Goal: Communication & Community: Answer question/provide support

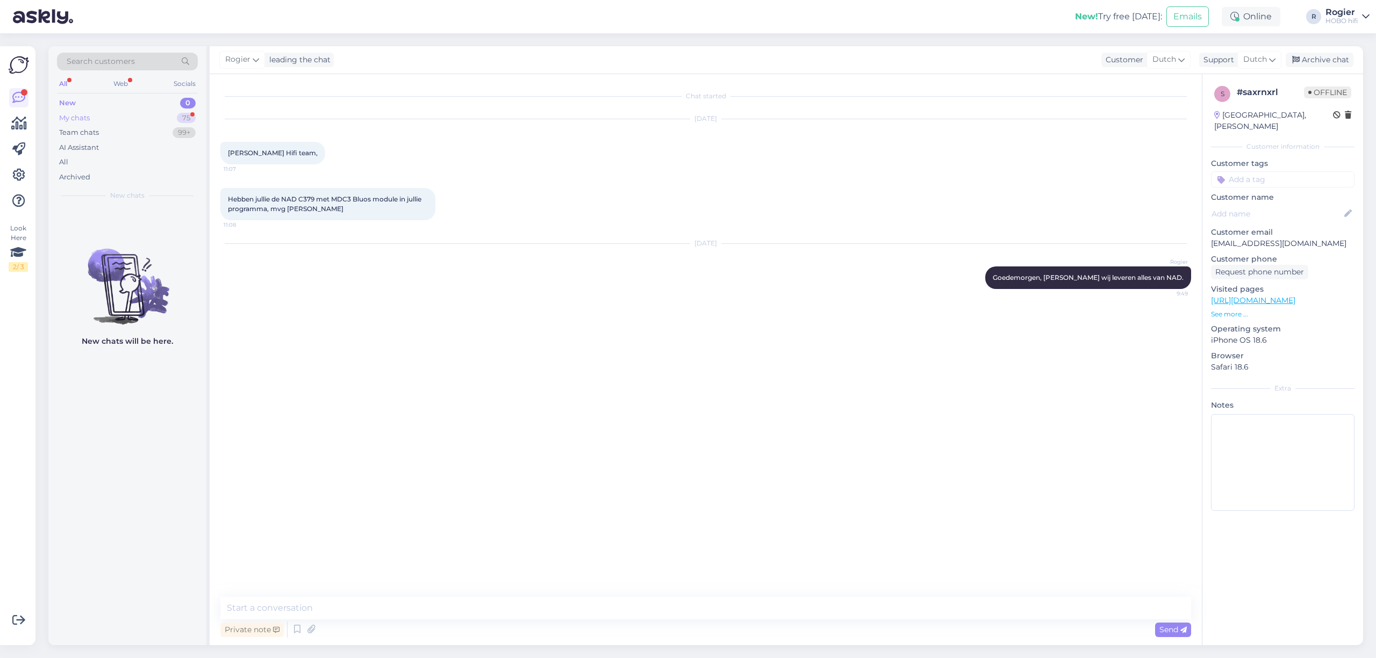
click at [93, 112] on div "My chats 75" at bounding box center [127, 118] width 141 height 15
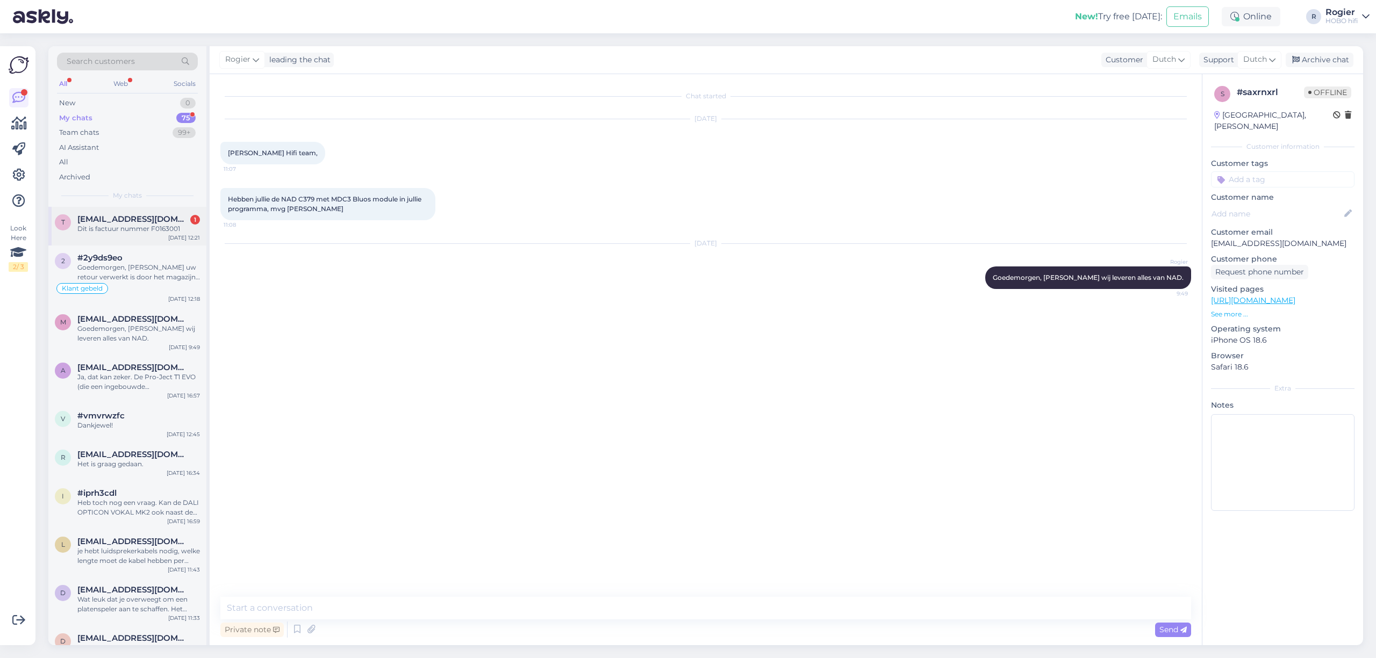
click at [142, 220] on span "[EMAIL_ADDRESS][DOMAIN_NAME]" at bounding box center [133, 219] width 112 height 10
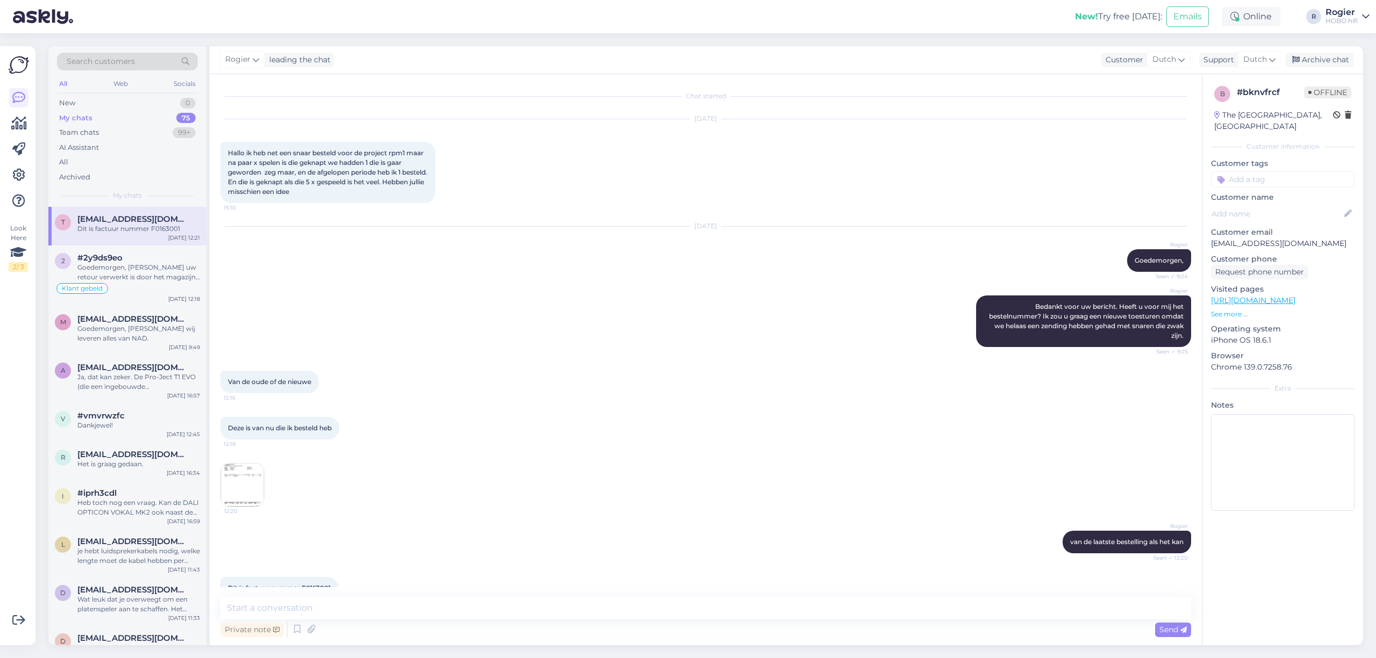
scroll to position [24, 0]
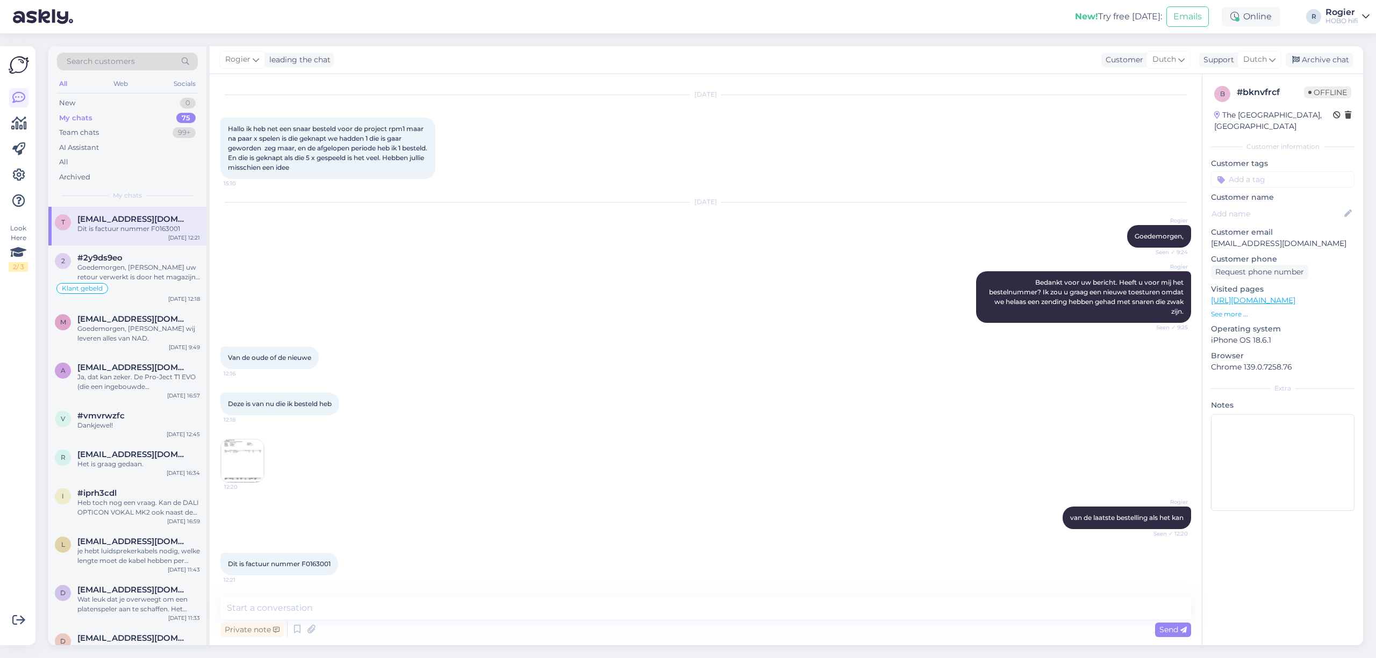
click at [131, 220] on span "[EMAIL_ADDRESS][DOMAIN_NAME]" at bounding box center [133, 219] width 112 height 10
click at [320, 567] on span "Dit is factuur nummer F0163001" at bounding box center [279, 564] width 103 height 8
copy div "F0163001 12:21"
click at [239, 469] on img at bounding box center [242, 461] width 43 height 43
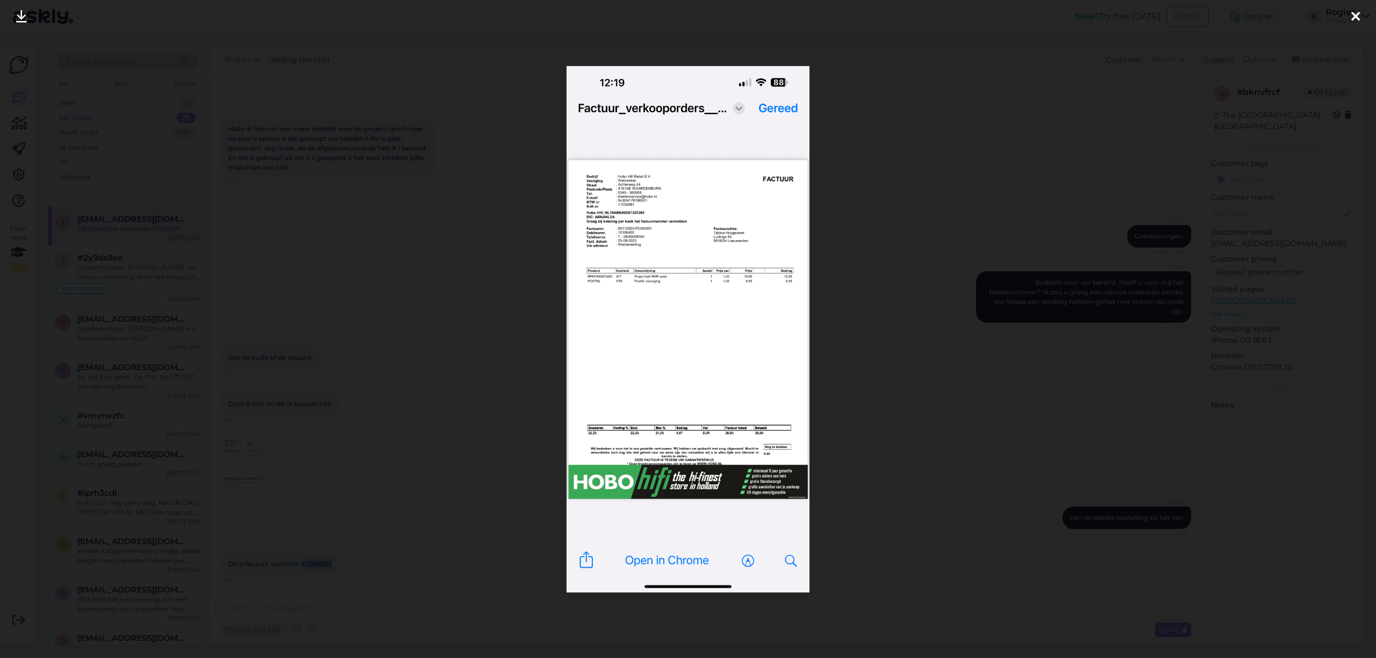
click at [714, 313] on img at bounding box center [688, 329] width 243 height 527
click at [772, 249] on img at bounding box center [688, 329] width 243 height 527
click at [698, 231] on img at bounding box center [688, 329] width 243 height 527
click at [792, 562] on img at bounding box center [688, 329] width 243 height 527
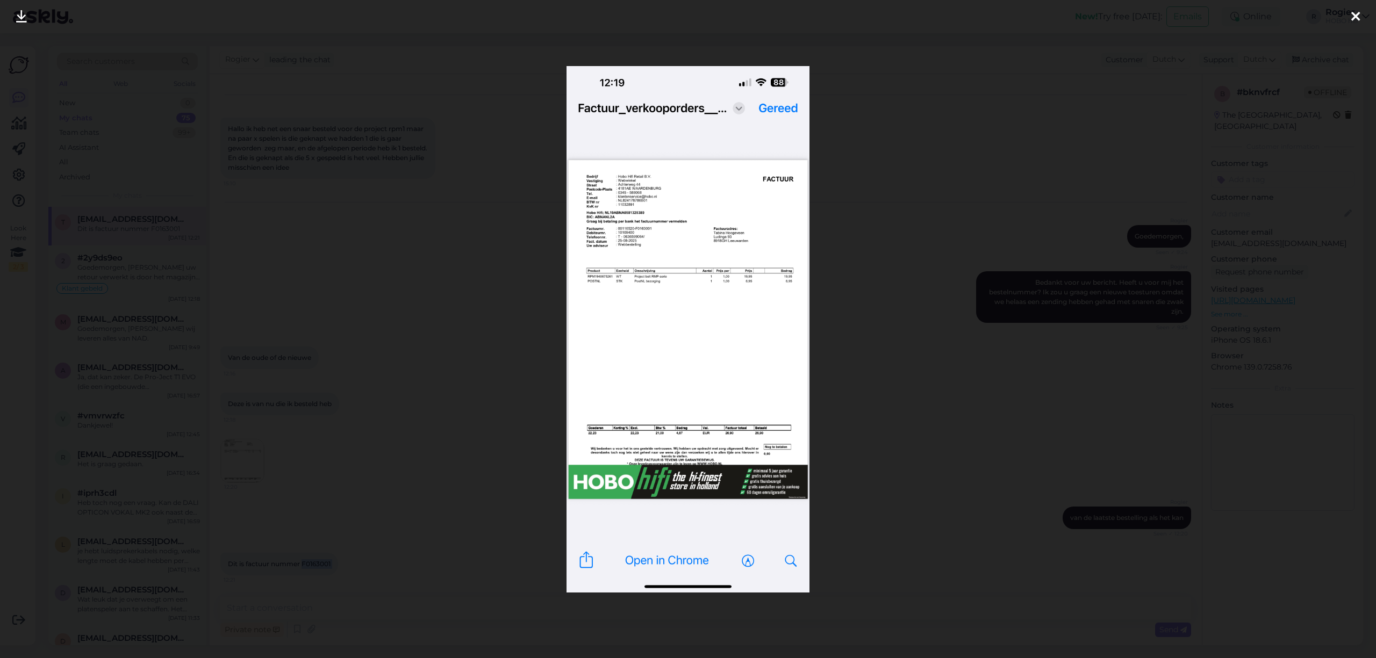
click at [792, 562] on img at bounding box center [688, 329] width 243 height 527
click at [677, 287] on img at bounding box center [688, 329] width 243 height 527
click at [1353, 16] on icon at bounding box center [1355, 17] width 9 height 14
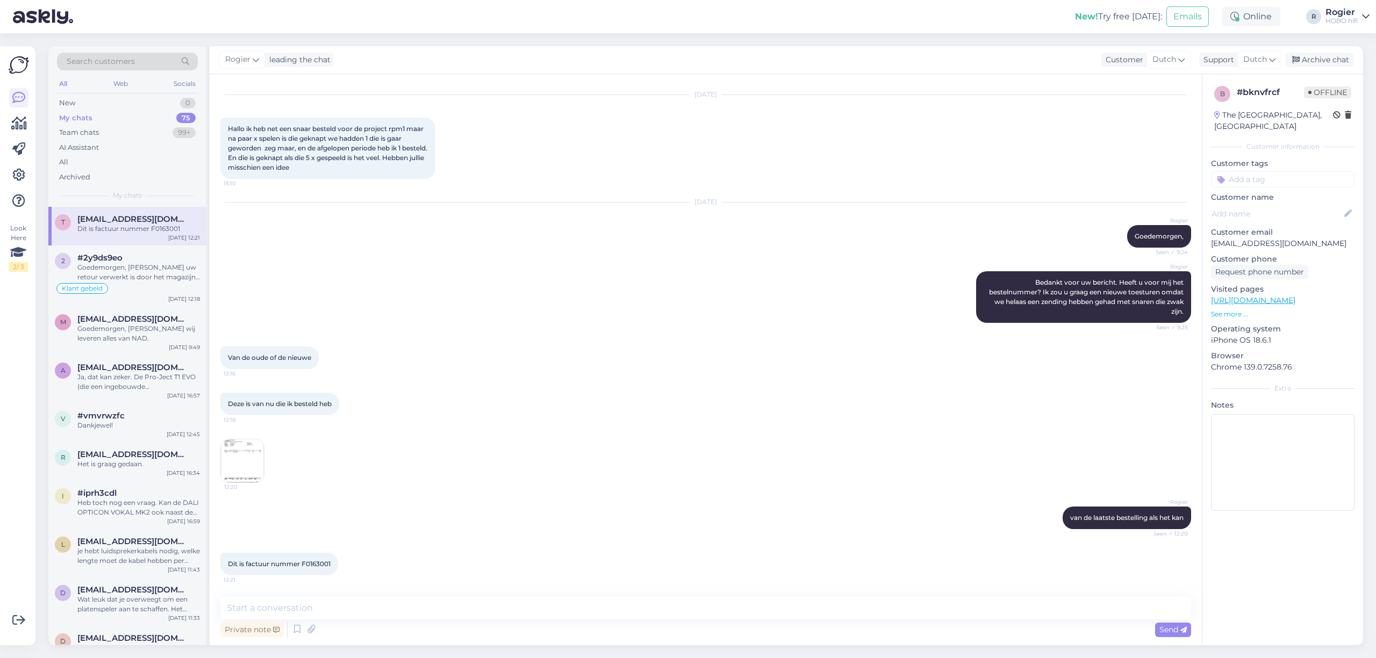
click at [309, 564] on span "Dit is factuur nummer F0163001" at bounding box center [279, 564] width 103 height 8
copy div "F0163001 12:21"
click at [239, 463] on img at bounding box center [242, 461] width 43 height 43
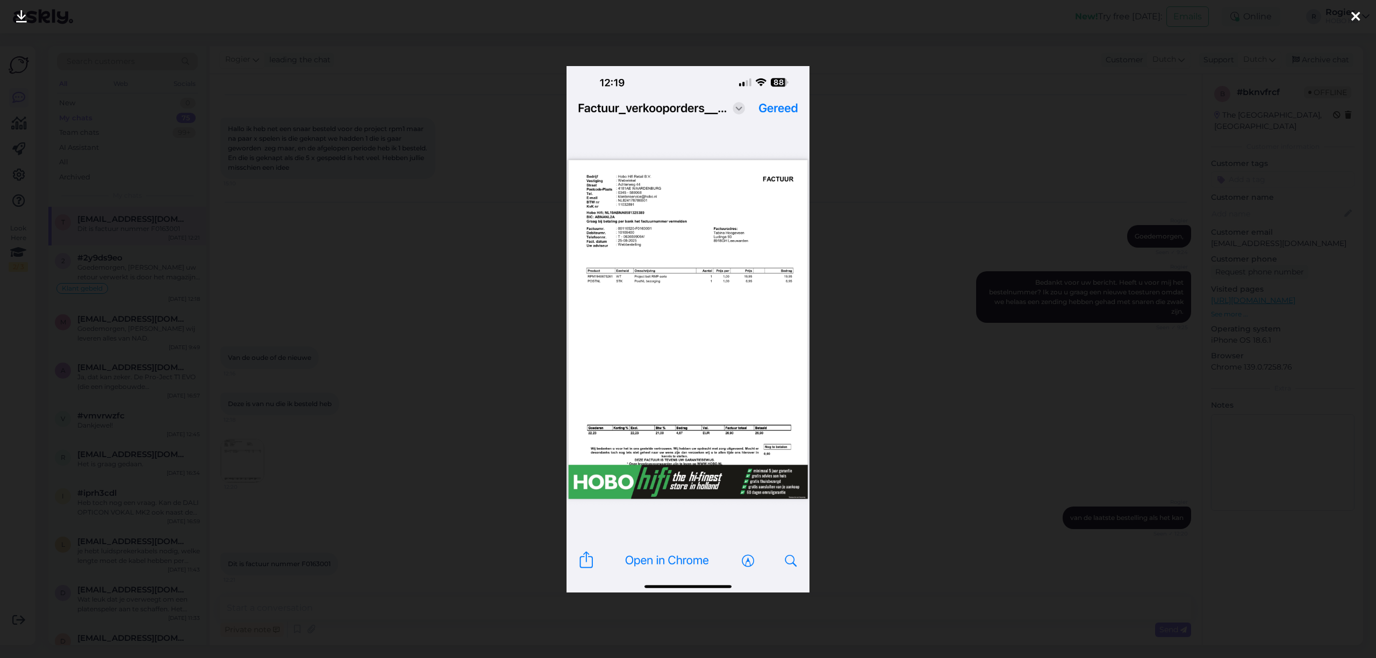
click at [1349, 18] on div at bounding box center [1356, 17] width 22 height 34
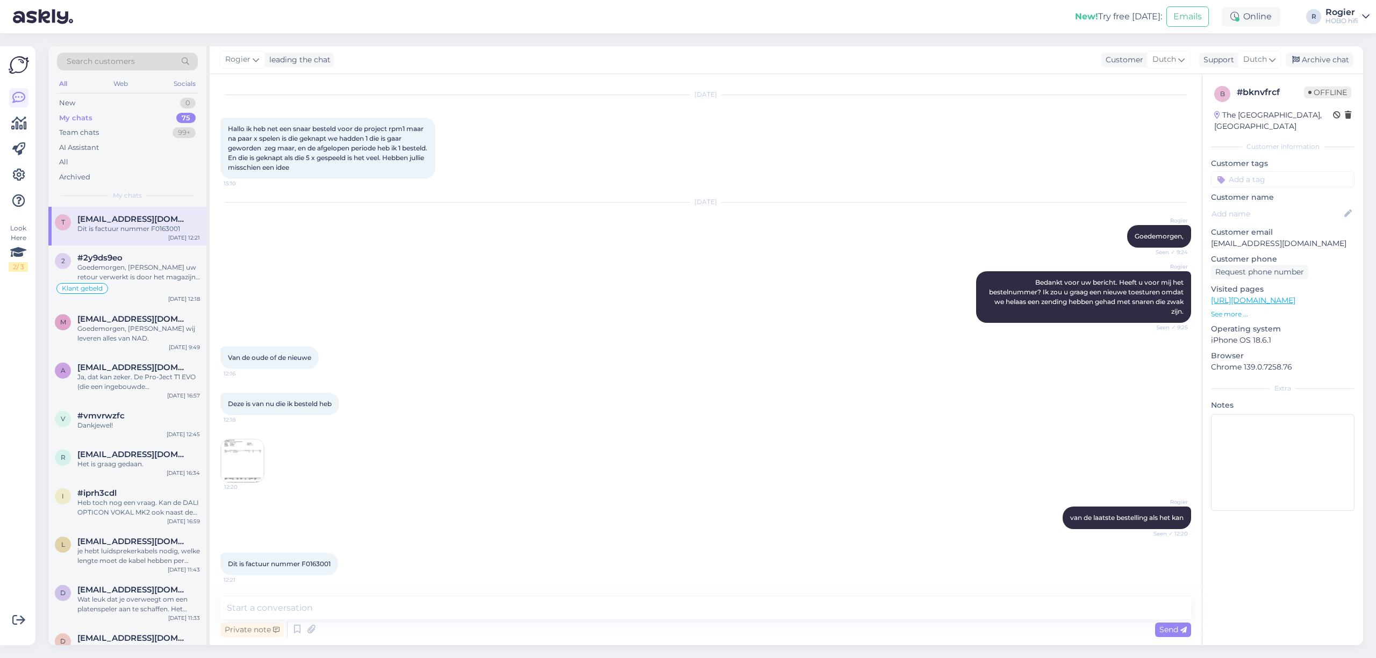
click at [241, 452] on img at bounding box center [242, 461] width 43 height 43
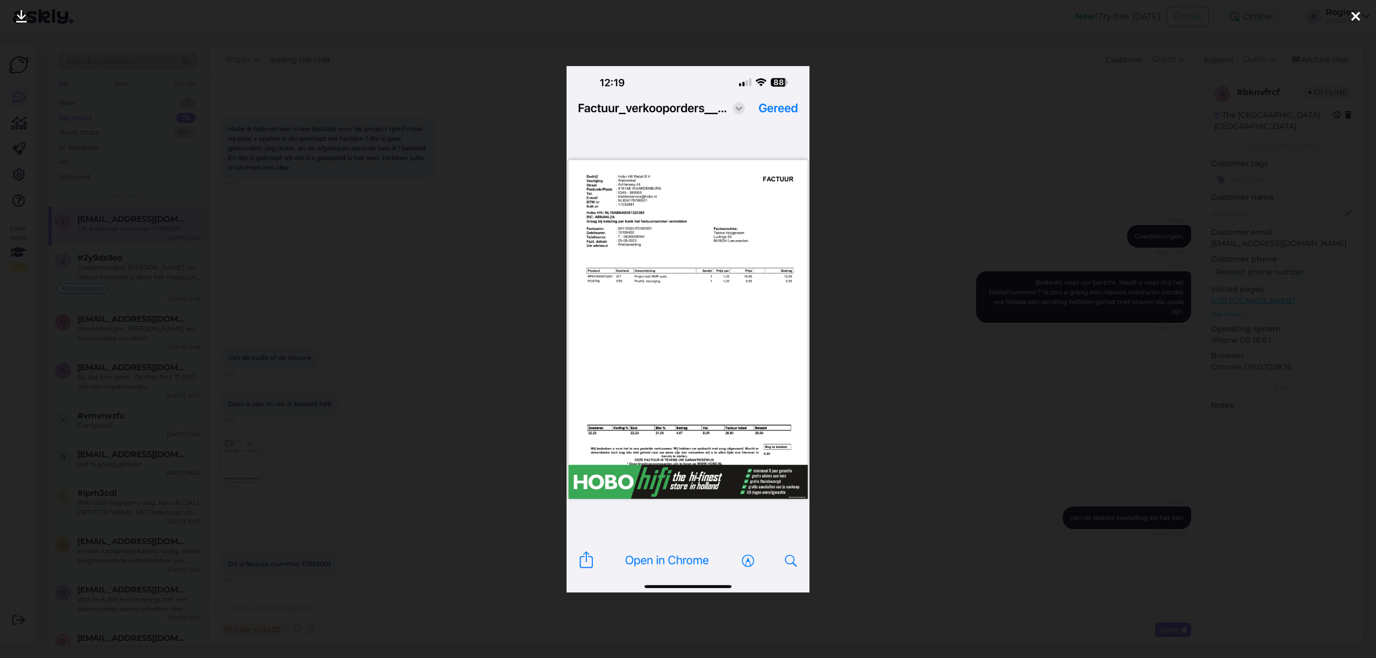
click at [652, 238] on img at bounding box center [688, 329] width 243 height 527
drag, startPoint x: 886, startPoint y: 334, endPoint x: 884, endPoint y: 345, distance: 11.1
click at [886, 336] on div at bounding box center [688, 329] width 1376 height 658
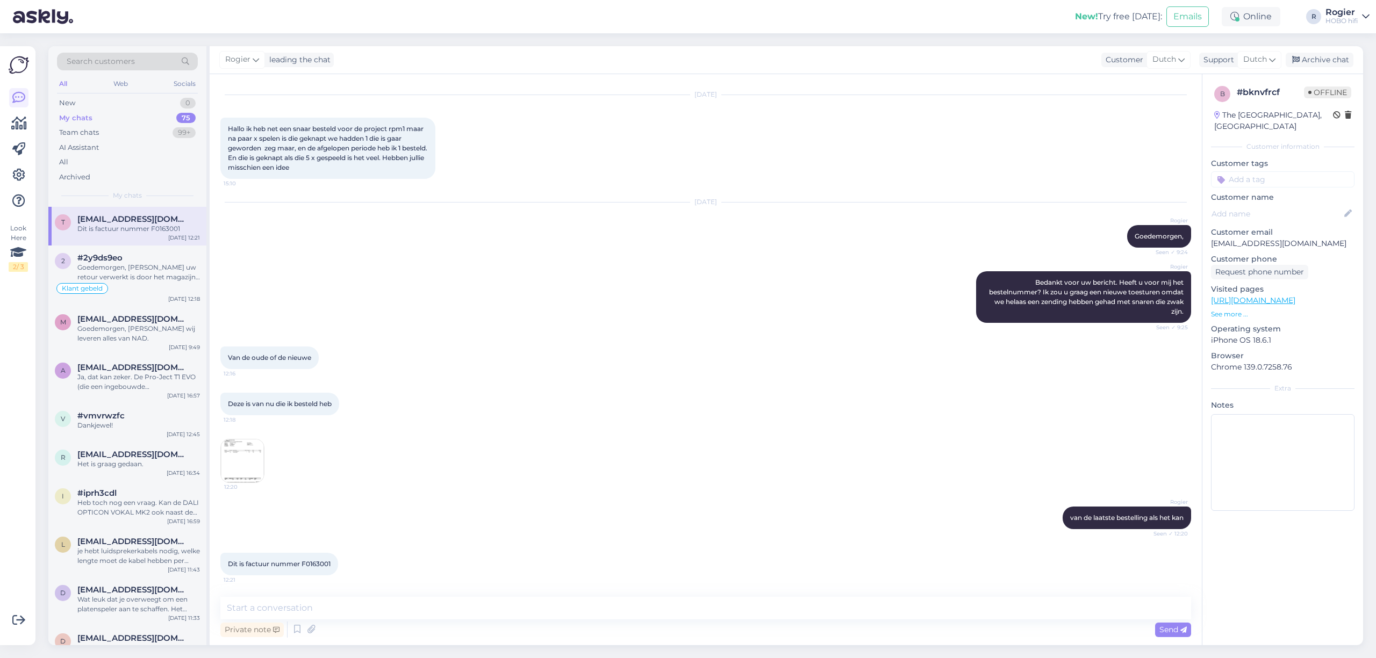
click at [310, 565] on span "Dit is factuur nummer F0163001" at bounding box center [279, 564] width 103 height 8
click at [655, 467] on div "12:20" at bounding box center [705, 461] width 971 height 68
click at [156, 270] on div "Goedemorgen, [PERSON_NAME] uw retour verwerkt is door het magazijn zal ik u inf…" at bounding box center [138, 272] width 123 height 19
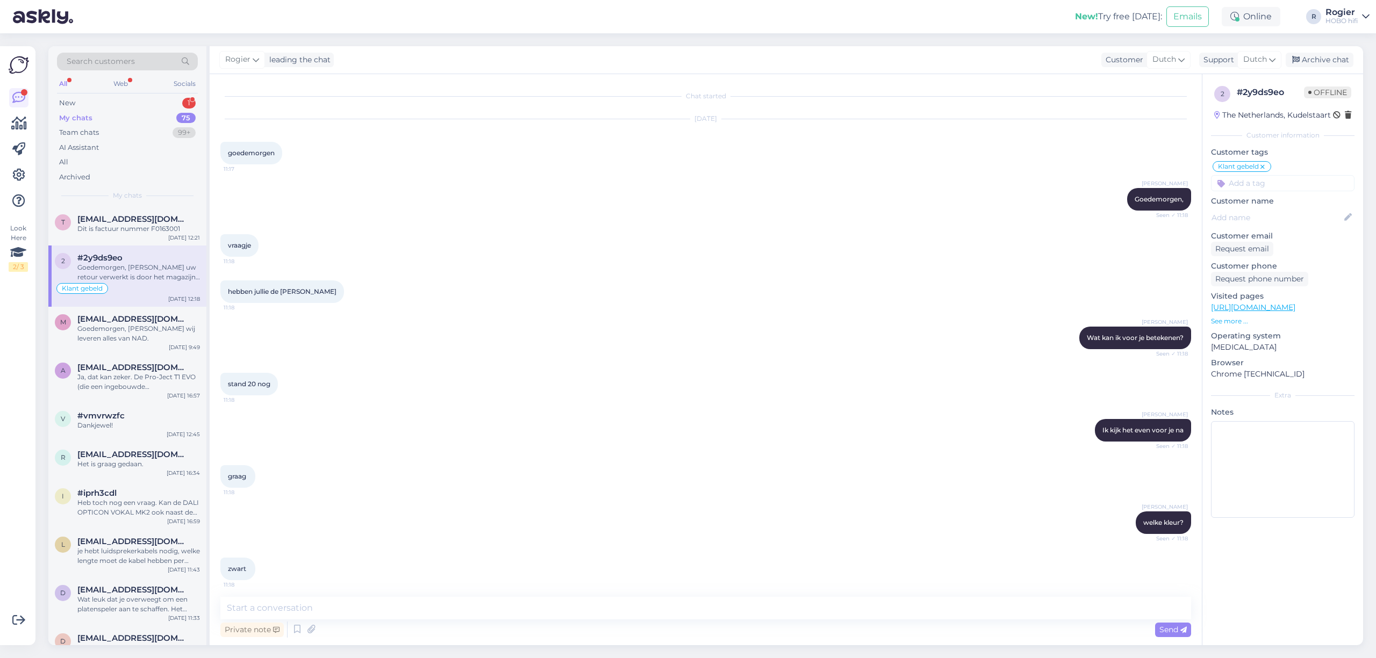
scroll to position [1336, 0]
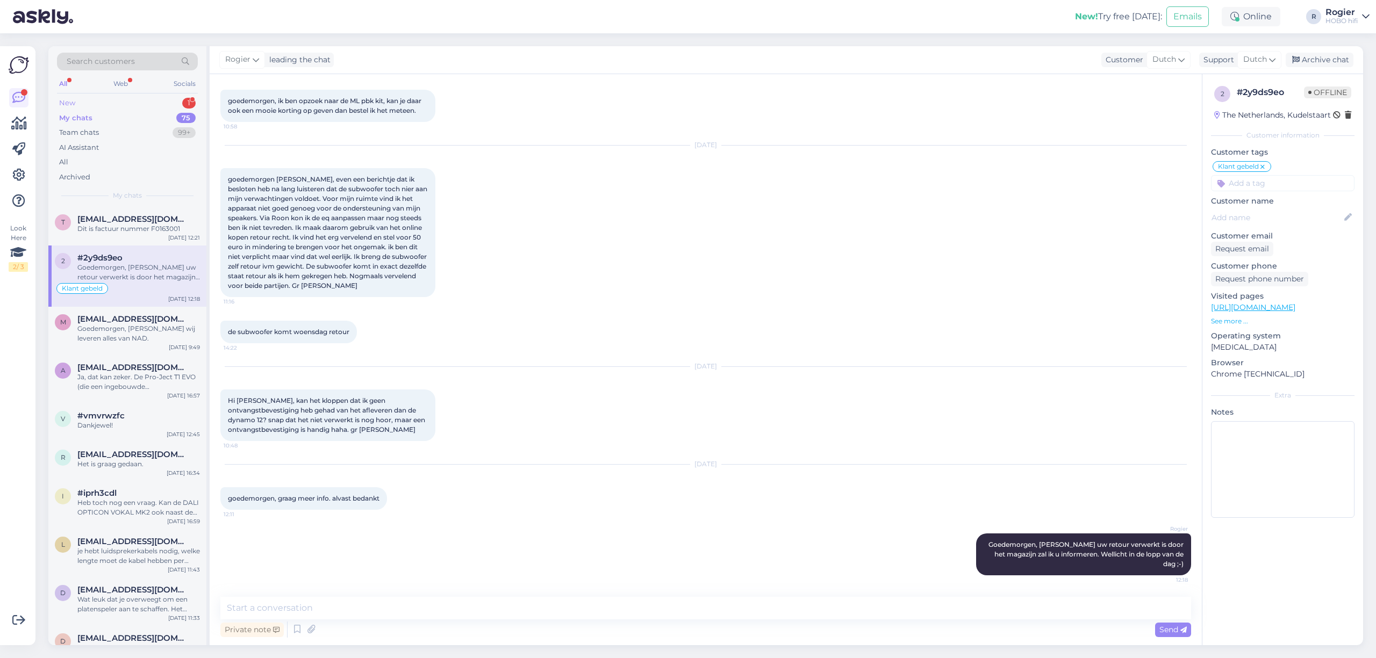
click at [99, 103] on div "New 1" at bounding box center [127, 103] width 141 height 15
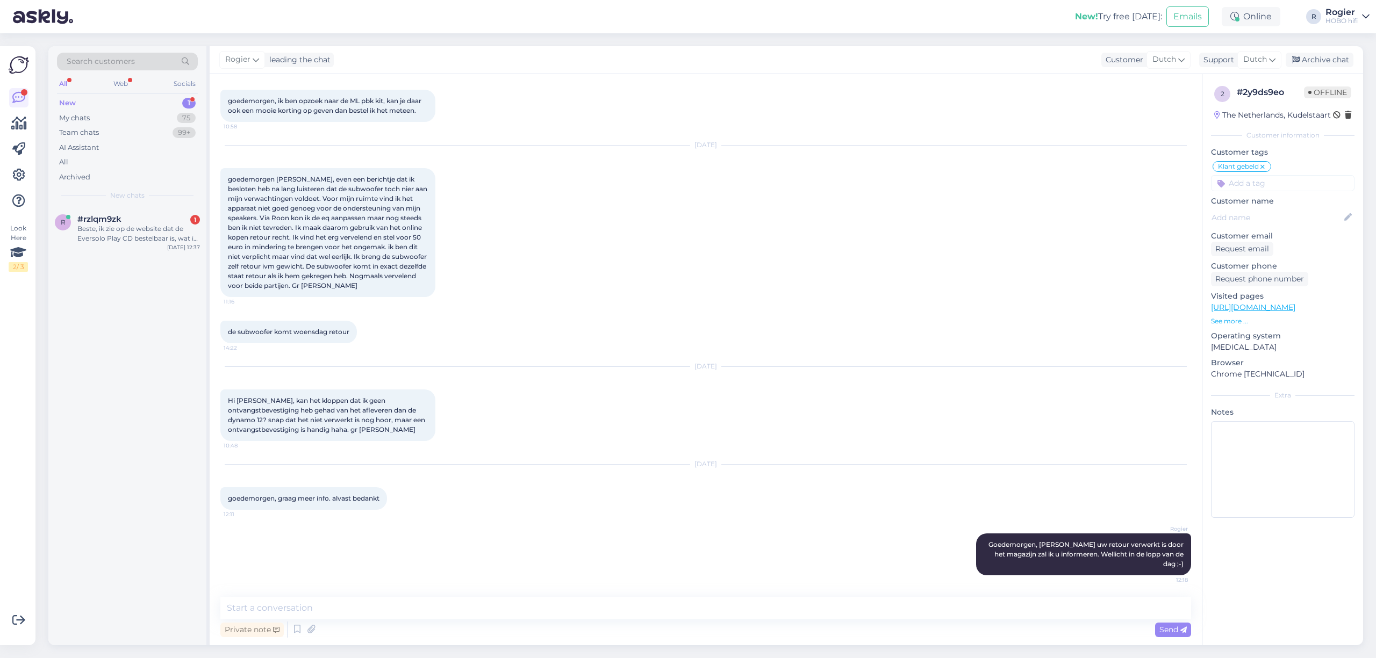
click at [99, 103] on div "New 1" at bounding box center [127, 103] width 141 height 15
click at [67, 102] on div "New" at bounding box center [67, 103] width 17 height 11
click at [134, 241] on div "Beste, ik zie op de website dat de Eversolo Play CD bestelbaar is, wat is ongev…" at bounding box center [138, 233] width 123 height 19
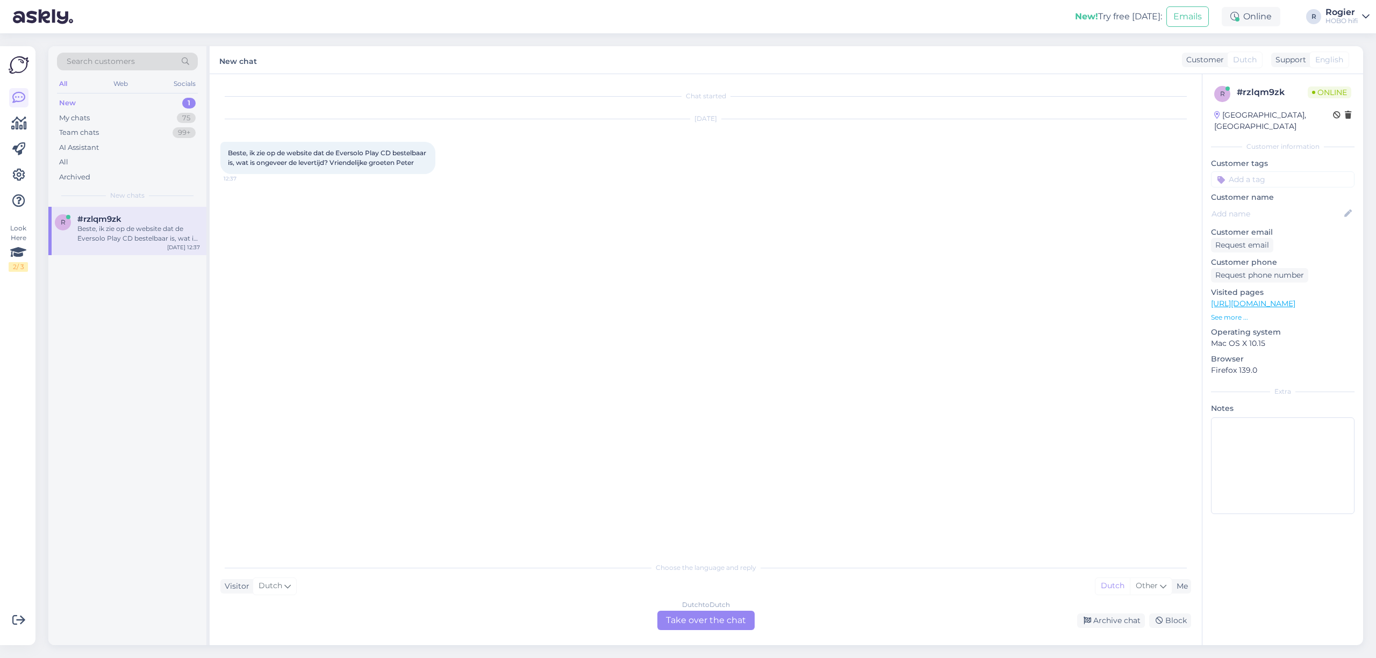
scroll to position [0, 0]
click at [724, 624] on div "Dutch to Dutch Take over the chat" at bounding box center [705, 620] width 97 height 19
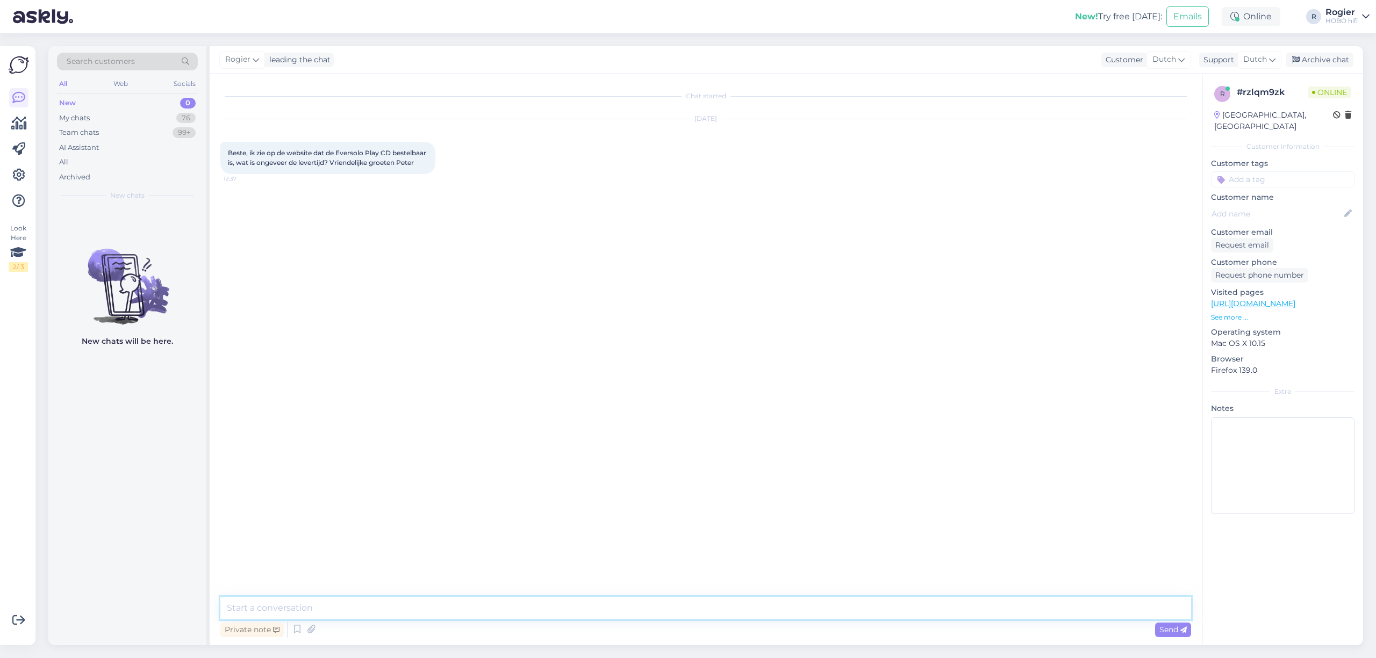
click at [342, 611] on textarea at bounding box center [705, 608] width 971 height 23
type textarea "Goedemiddag, Bedankt voor je bericht."
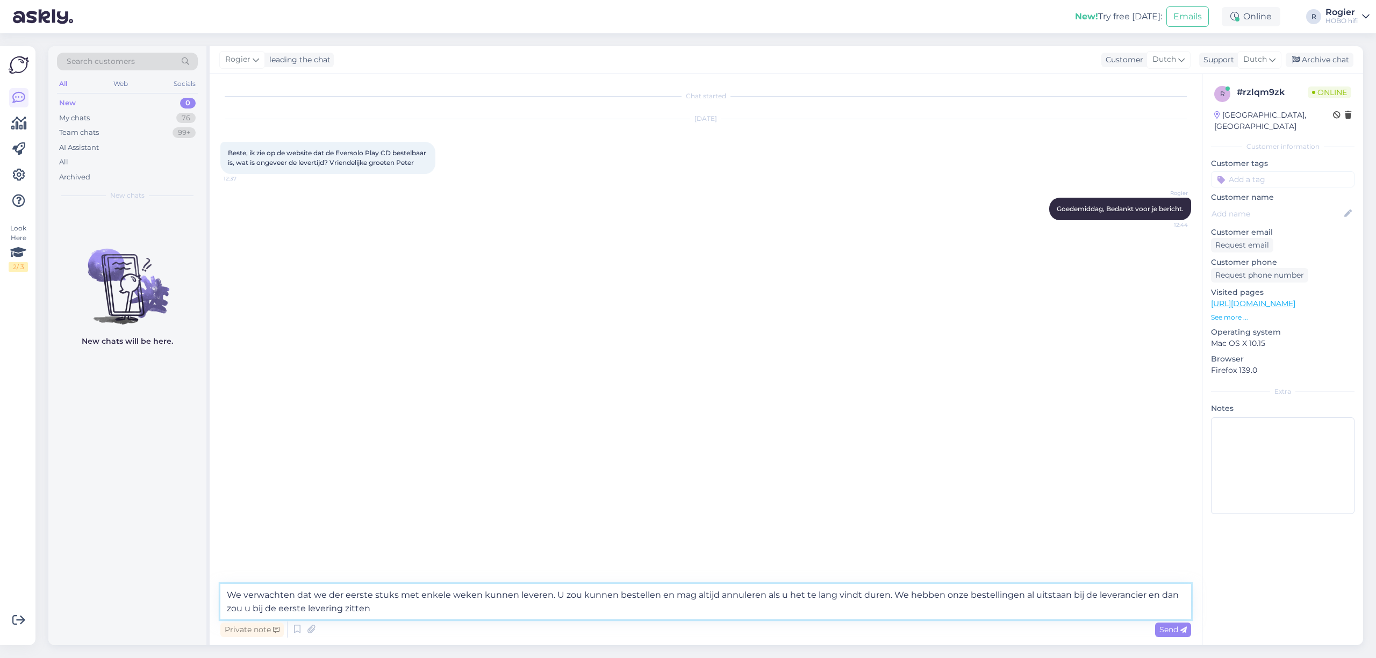
type textarea "We verwachten dat we der eerste stuks met enkele weken kunnen leveren. U zou ku…"
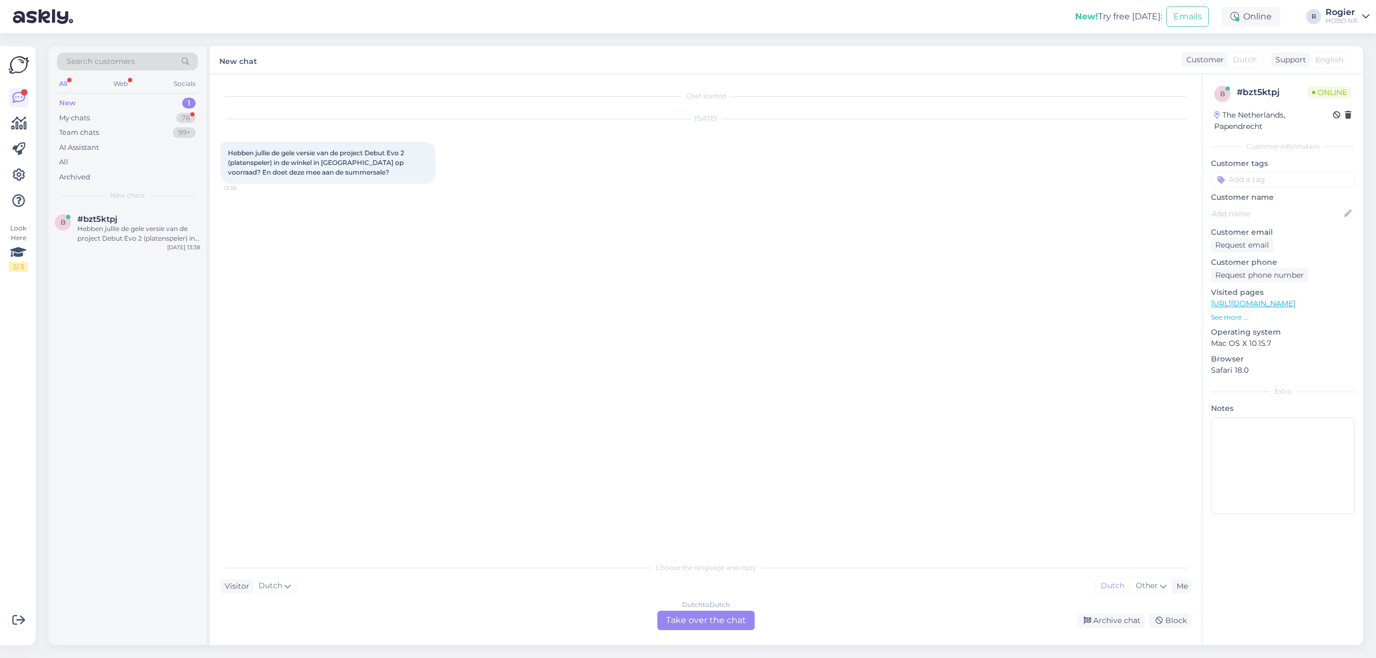
click at [734, 616] on div "Dutch to Dutch Take over the chat" at bounding box center [705, 620] width 97 height 19
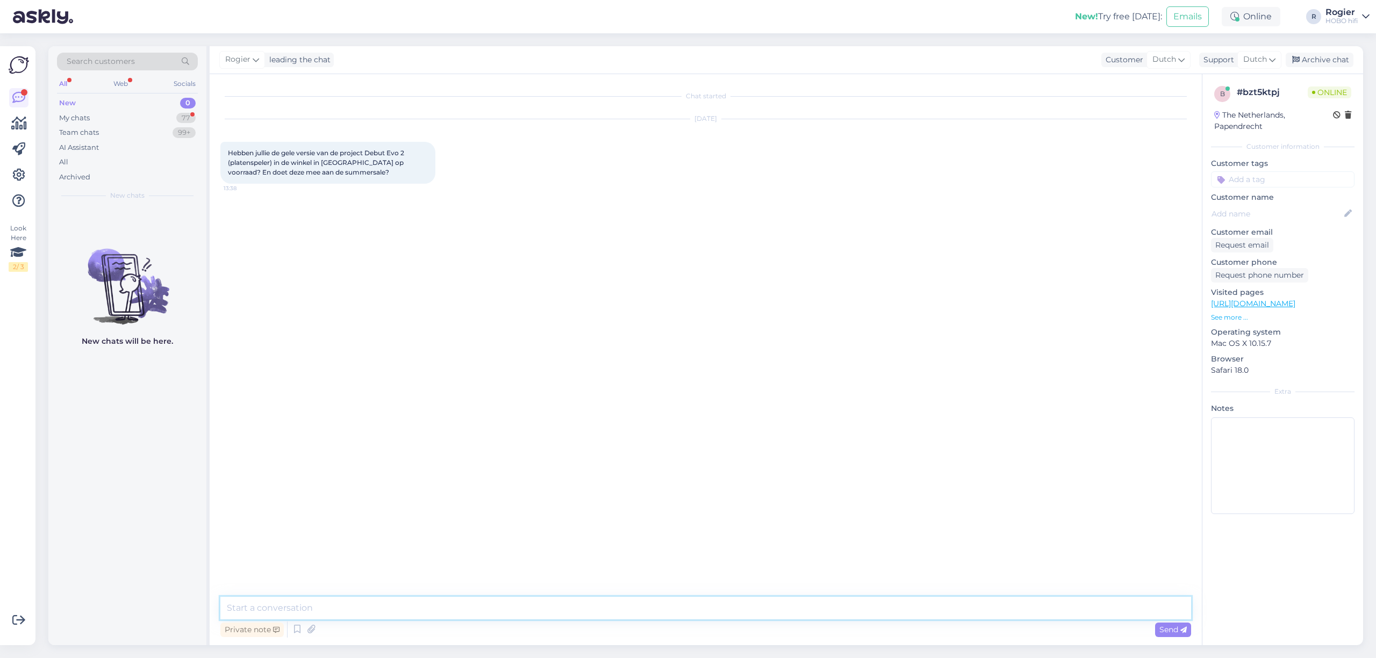
click at [404, 608] on textarea at bounding box center [705, 608] width 971 height 23
type textarea "goedemiddag,"
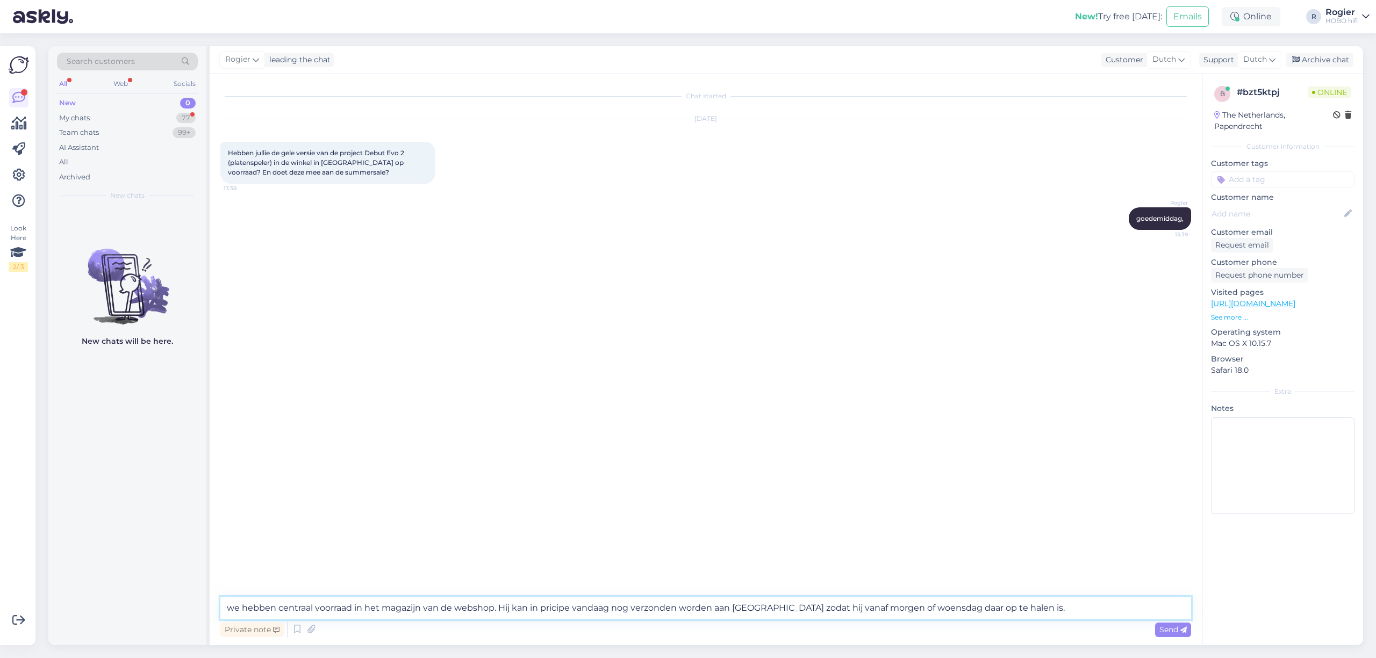
type textarea "we hebben centraal voorraad in het magazijn van de webshop. Hij kan in pricipe …"
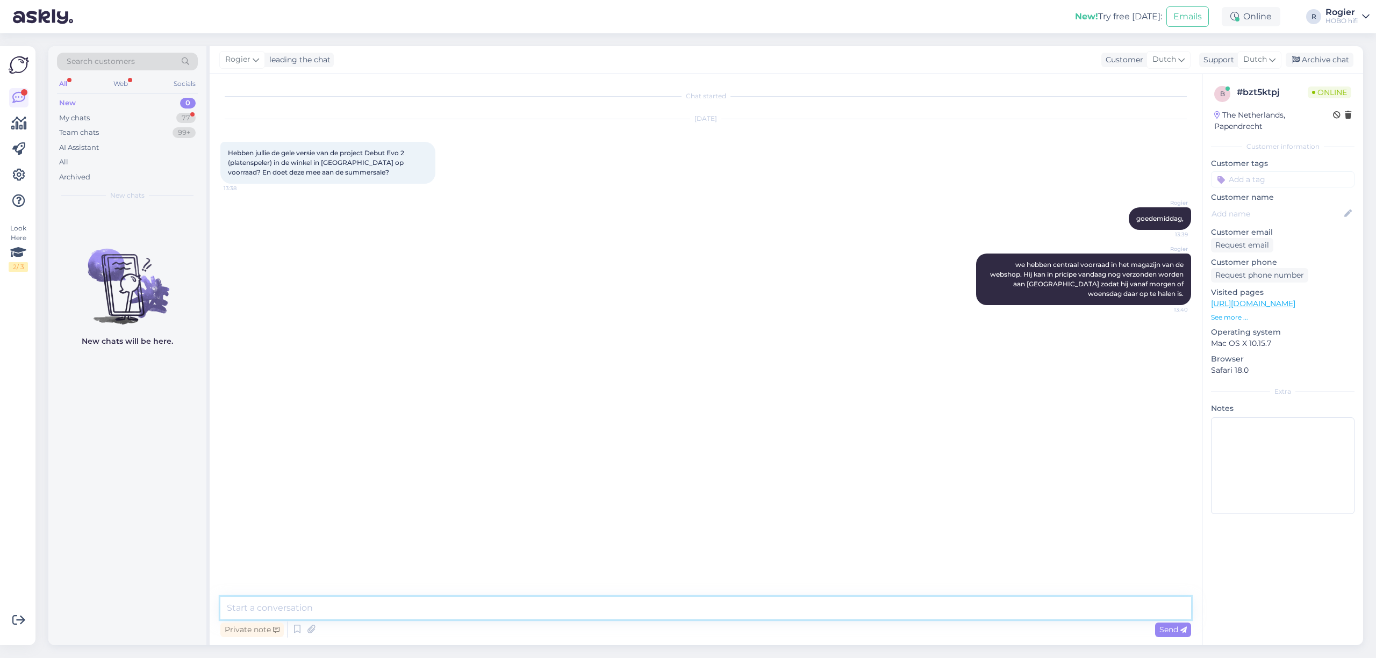
click at [431, 607] on textarea at bounding box center [705, 608] width 971 height 23
click at [457, 605] on textarea at bounding box center [705, 608] width 971 height 23
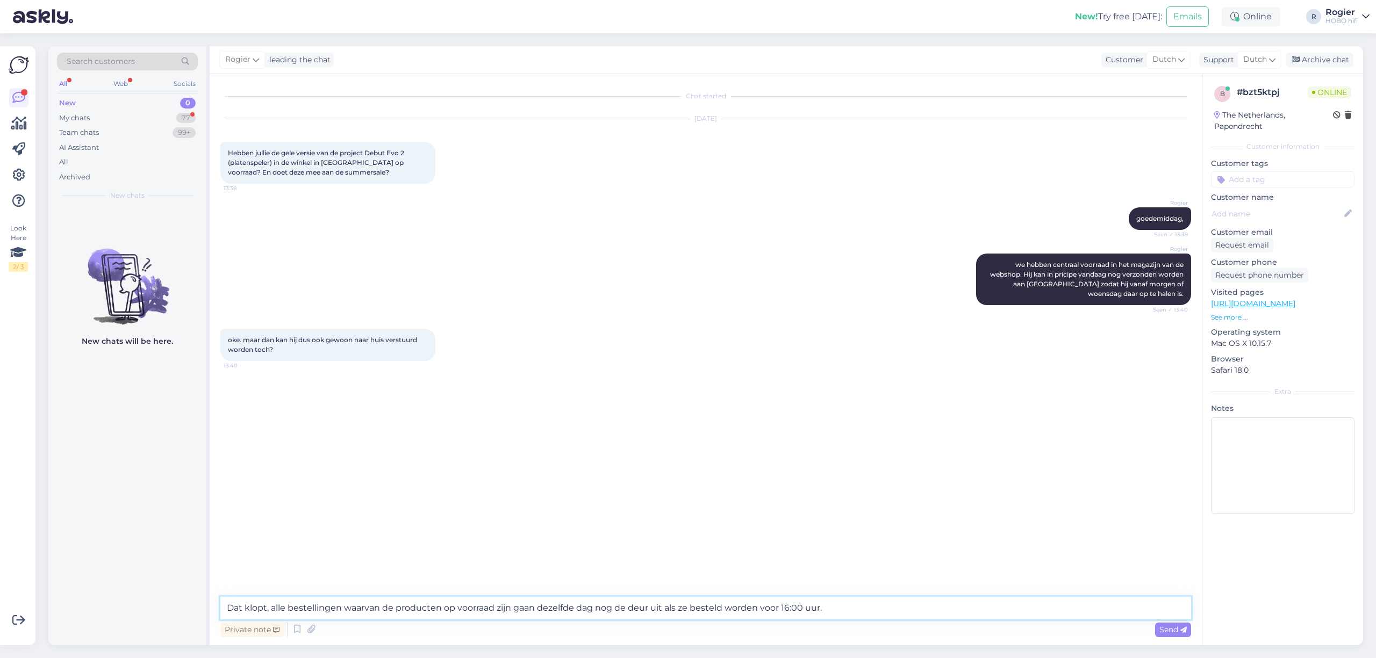
type textarea "Dat klopt, alle bestellingen waarvan de producten op voorraad zijn gaan dezelfd…"
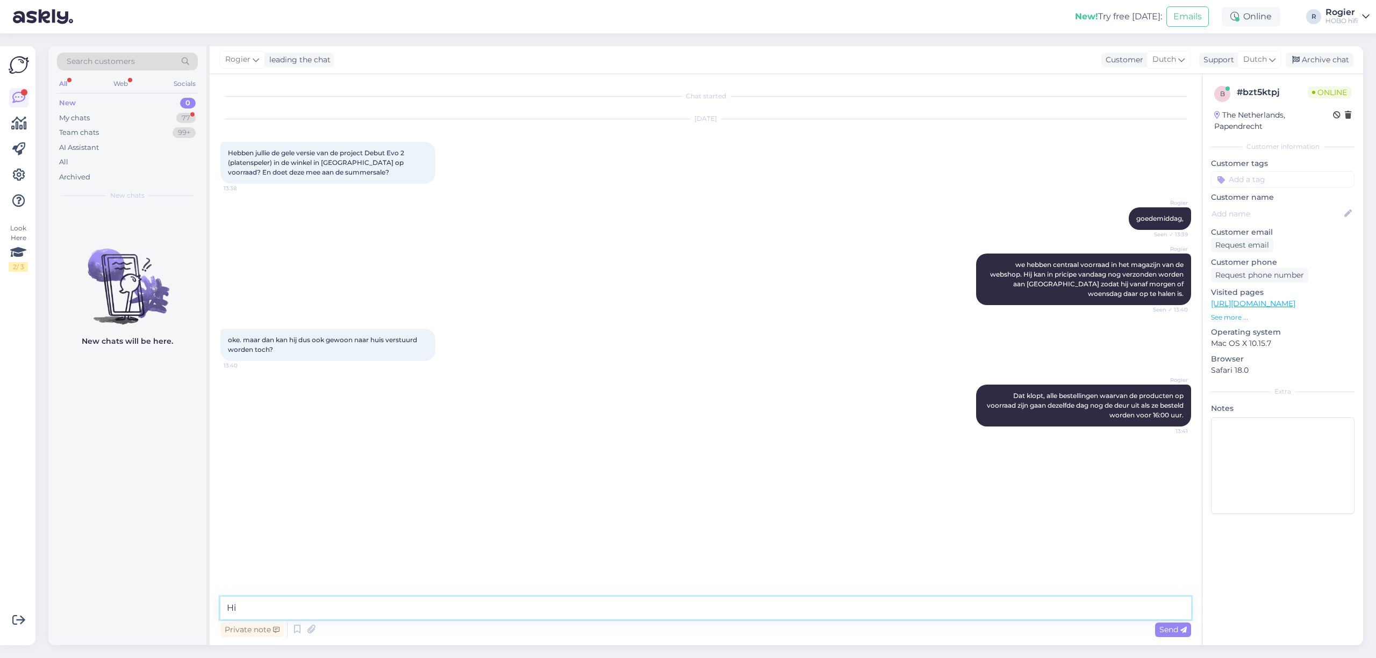
type textarea "H"
click at [317, 606] on textarea at bounding box center [705, 608] width 971 height 23
type textarea "kan ik verder nog iets voor u doen?"
click at [336, 600] on textarea at bounding box center [705, 608] width 971 height 23
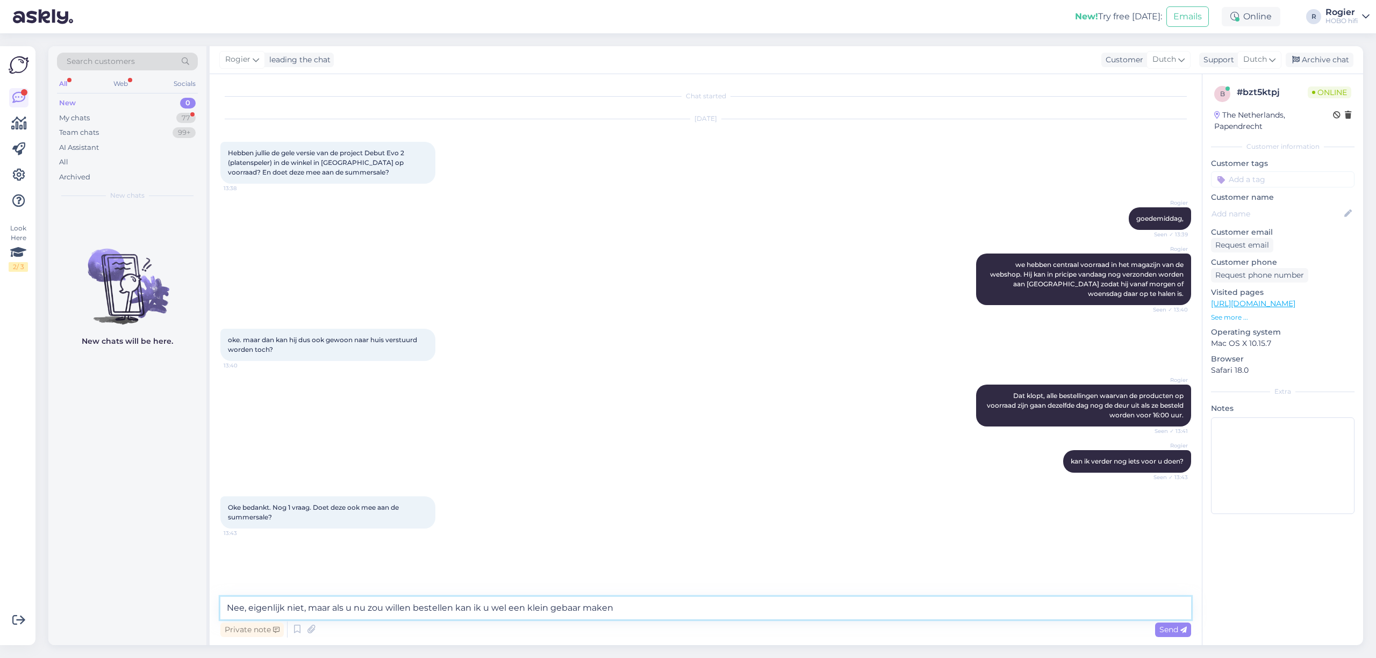
type textarea "Nee, eigenlijk niet, maar als u nu zou willen bestellen kan ik u wel een klein …"
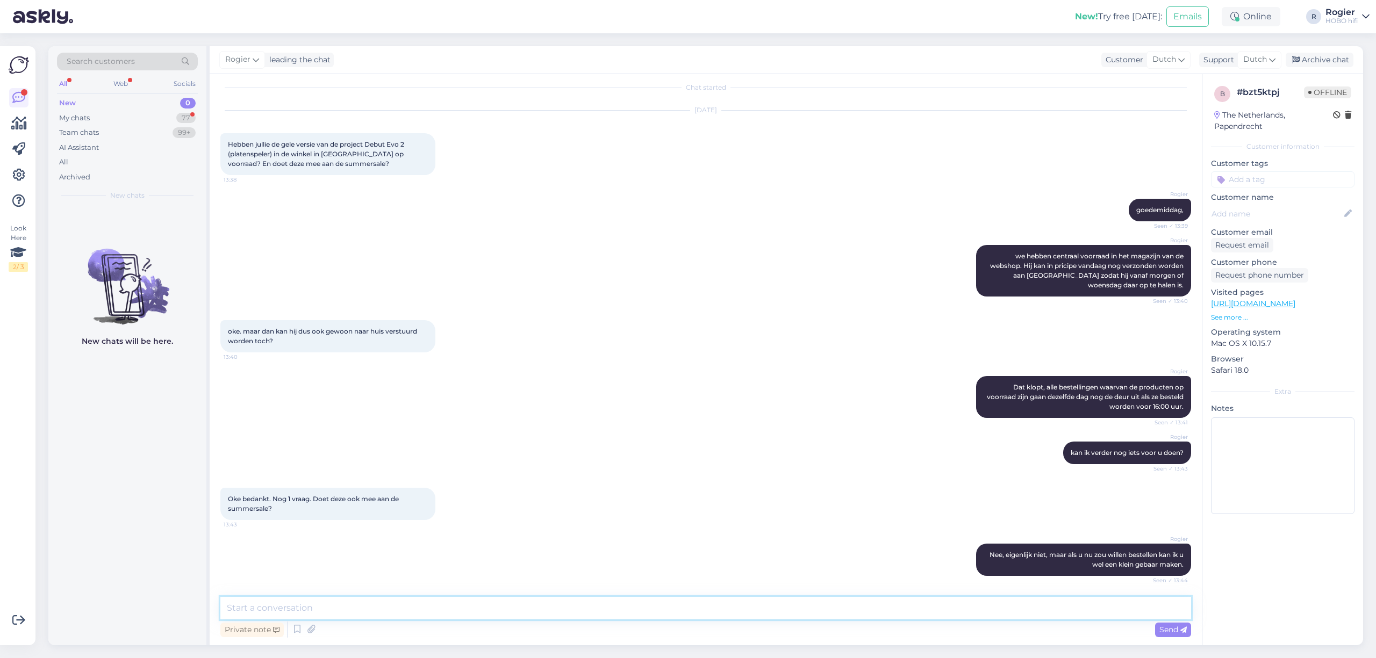
scroll to position [55, 0]
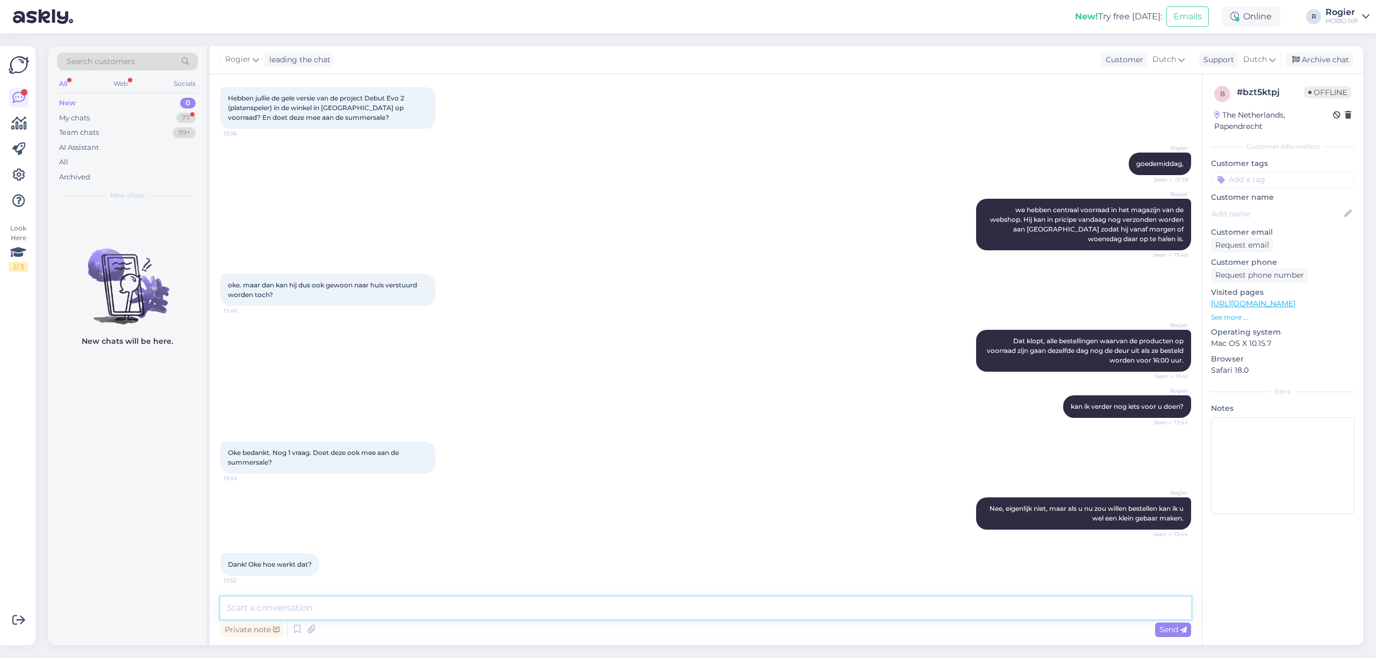
click at [379, 604] on textarea at bounding box center [705, 608] width 971 height 23
type textarea "dan kan ik de prijs even voor u aanpassen ;-)"
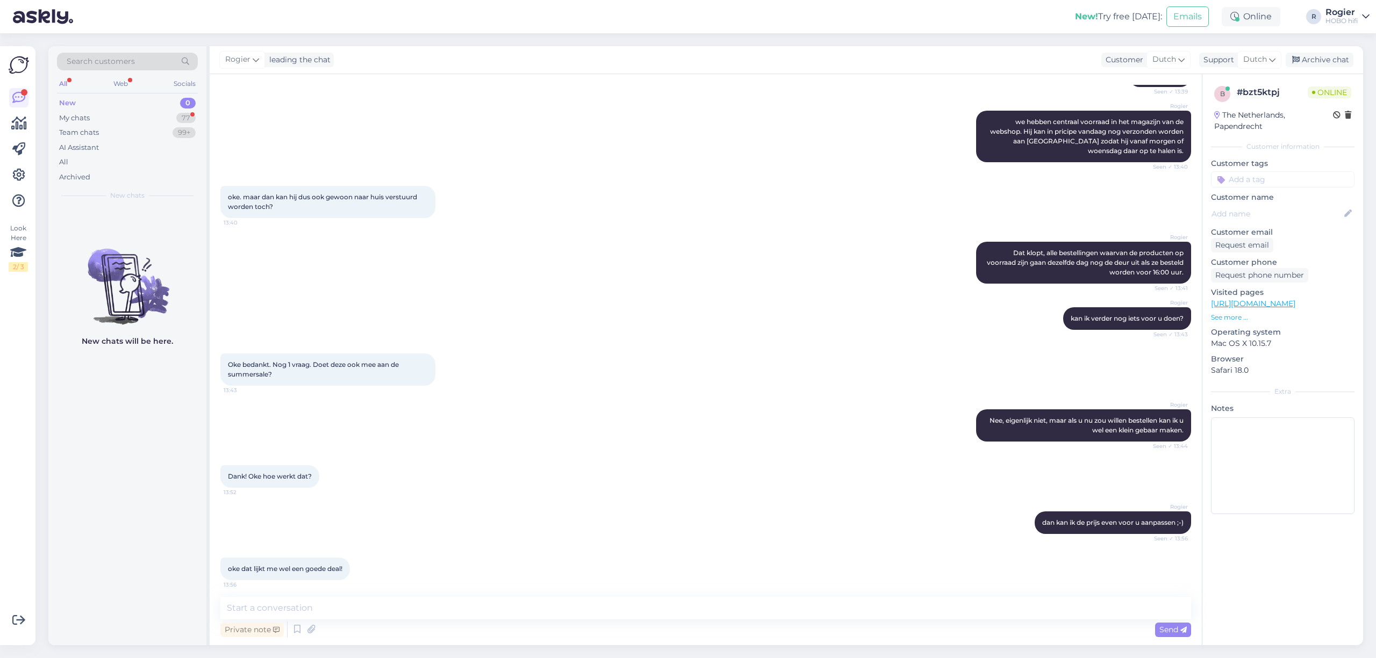
scroll to position [147, 0]
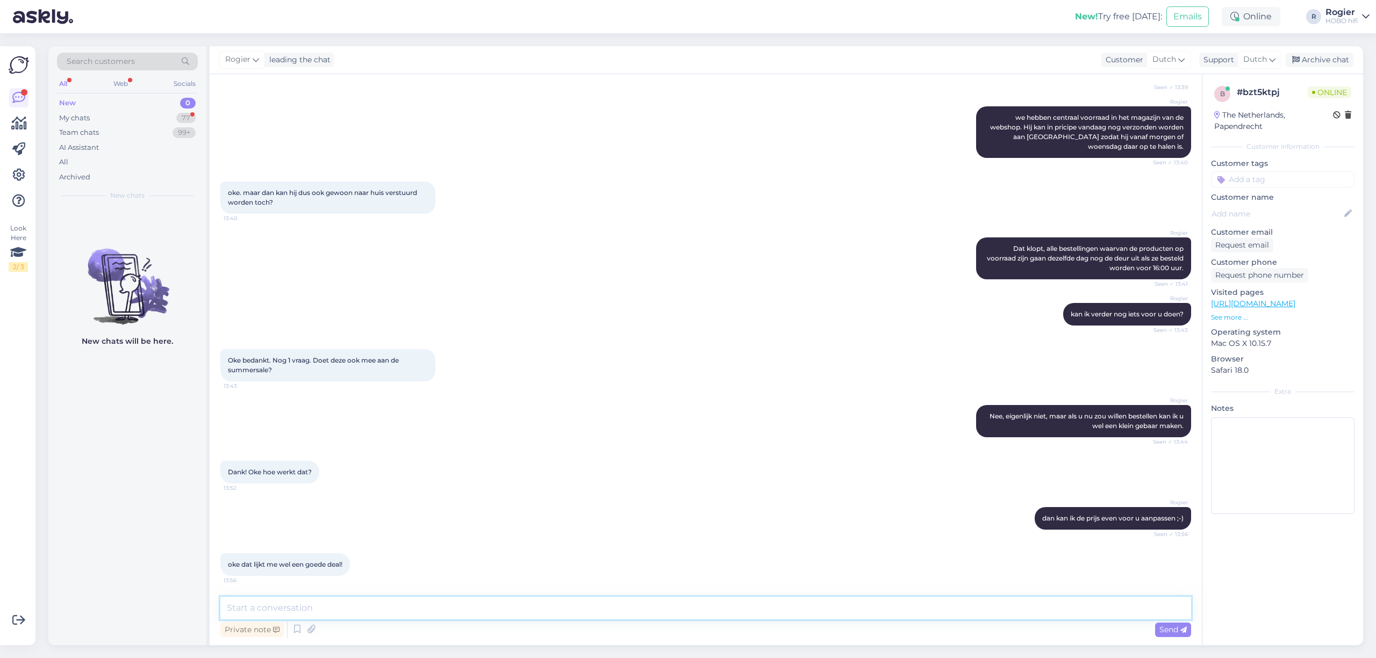
click at [338, 611] on textarea at bounding box center [705, 608] width 971 height 23
type textarea "ik kan u 40,- korting aanbieden"
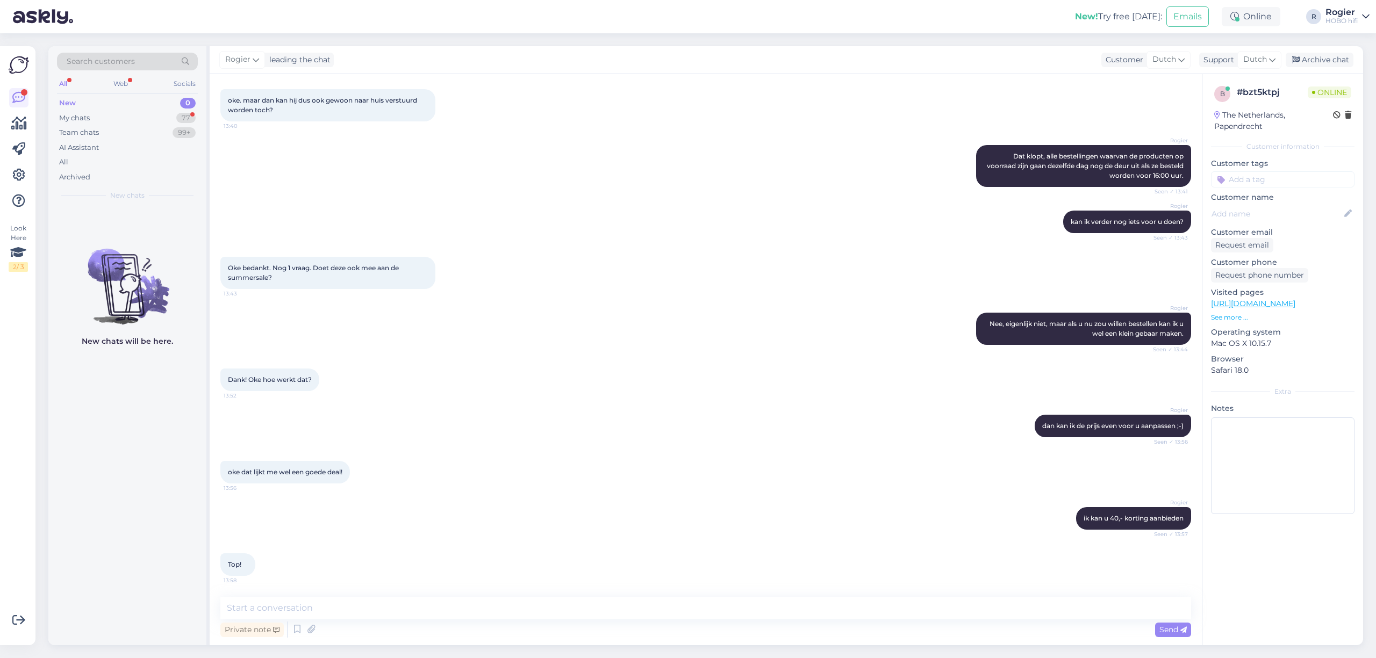
scroll to position [286, 0]
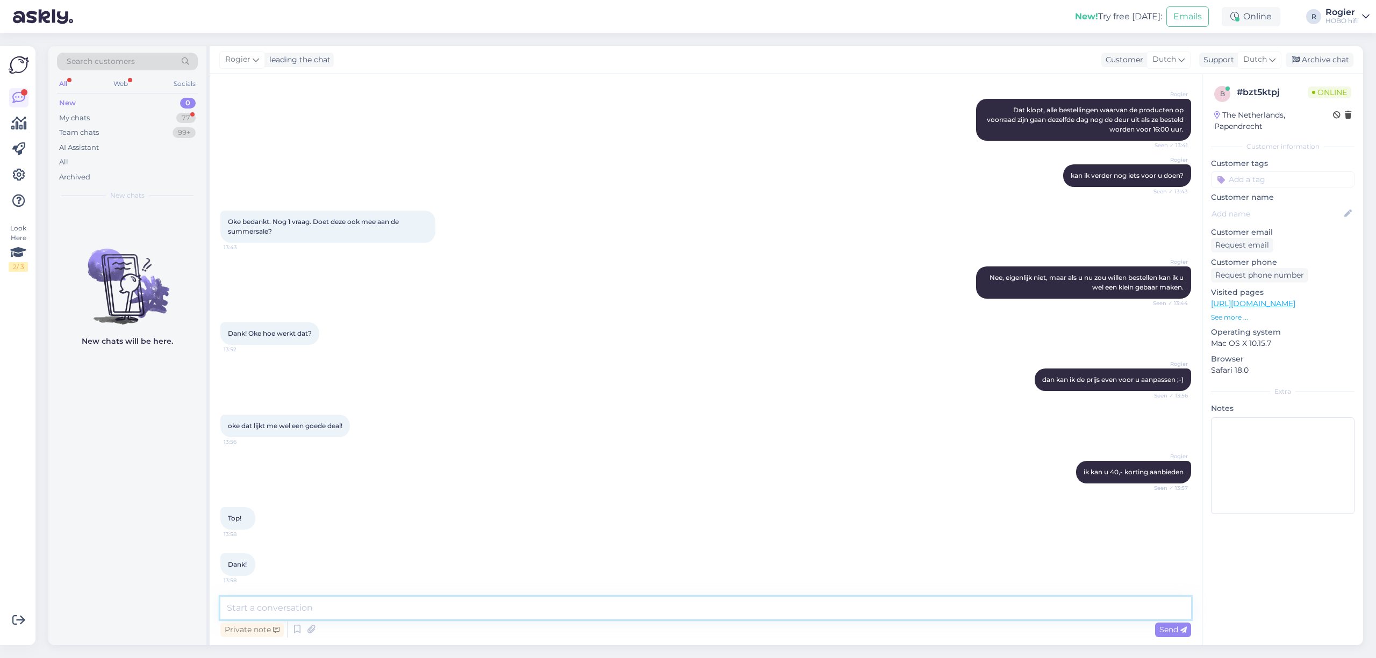
drag, startPoint x: 501, startPoint y: 615, endPoint x: 498, endPoint y: 609, distance: 6.7
click at [501, 613] on textarea at bounding box center [705, 608] width 971 height 23
type textarea "Zou u nu kunnen bestellen?"
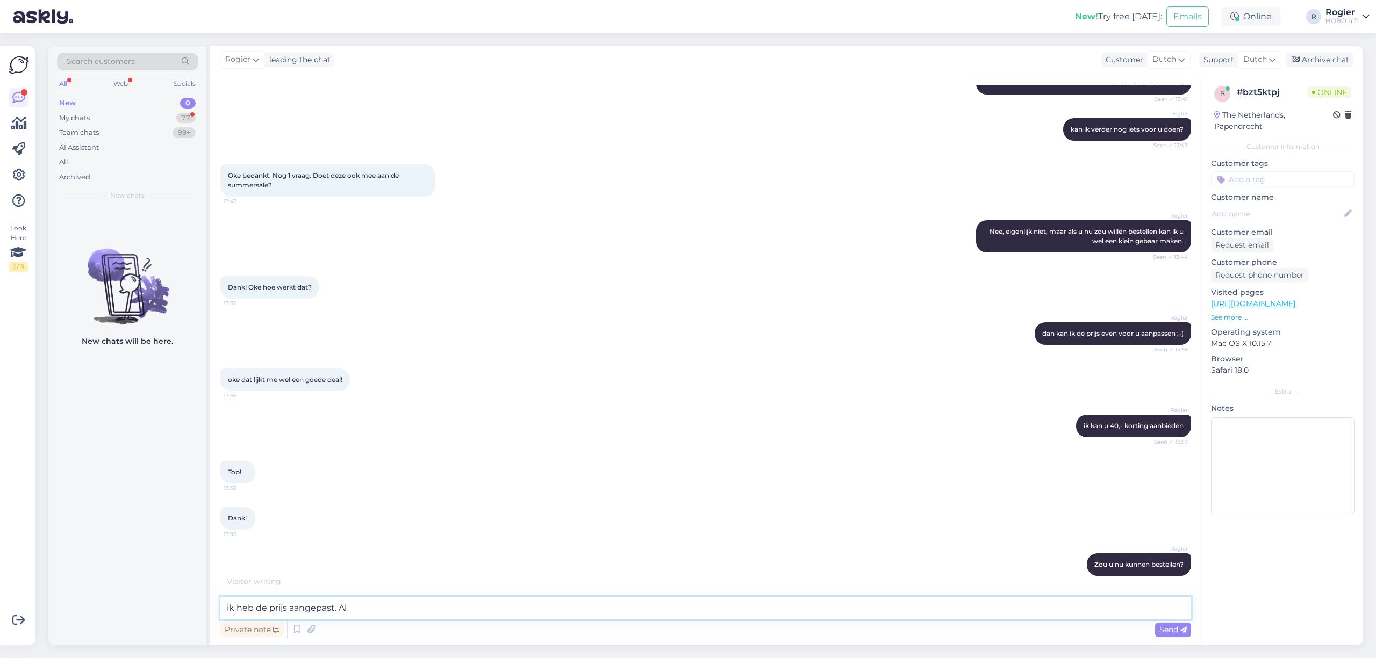
scroll to position [378, 0]
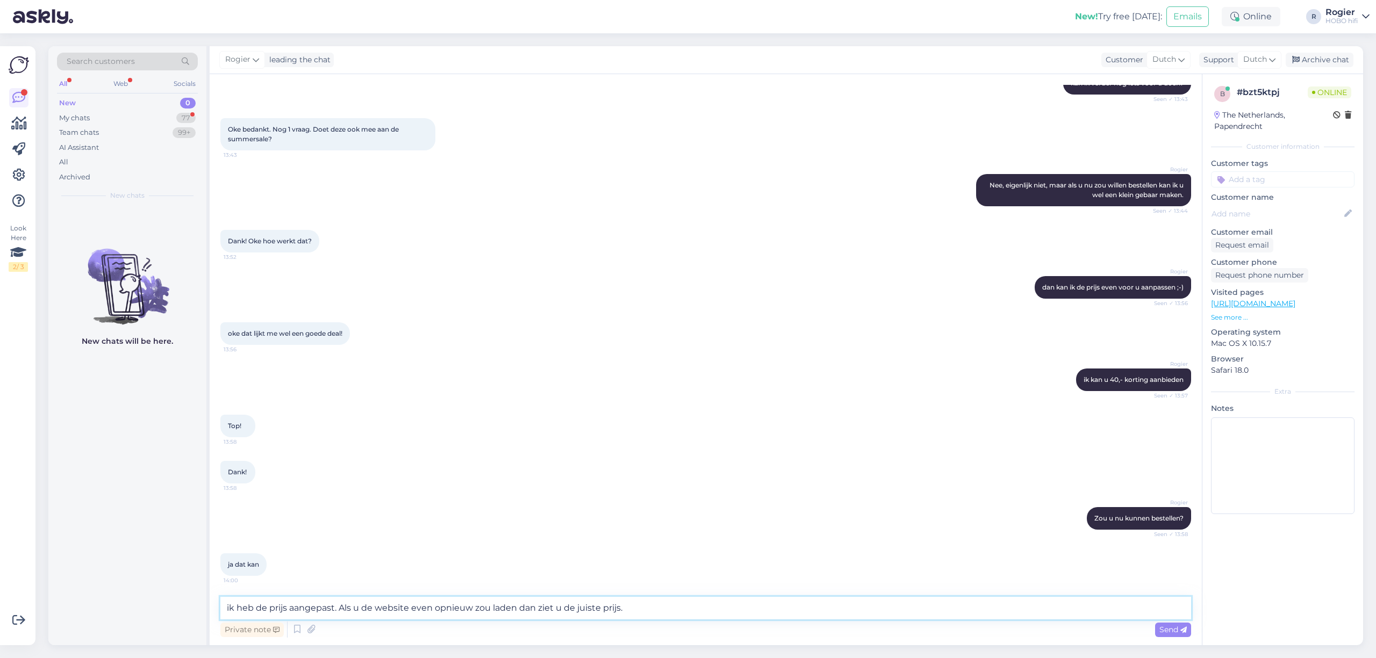
type textarea "ik heb de prijs aangepast. Als u de website even opnieuw zou laden dan ziet u d…"
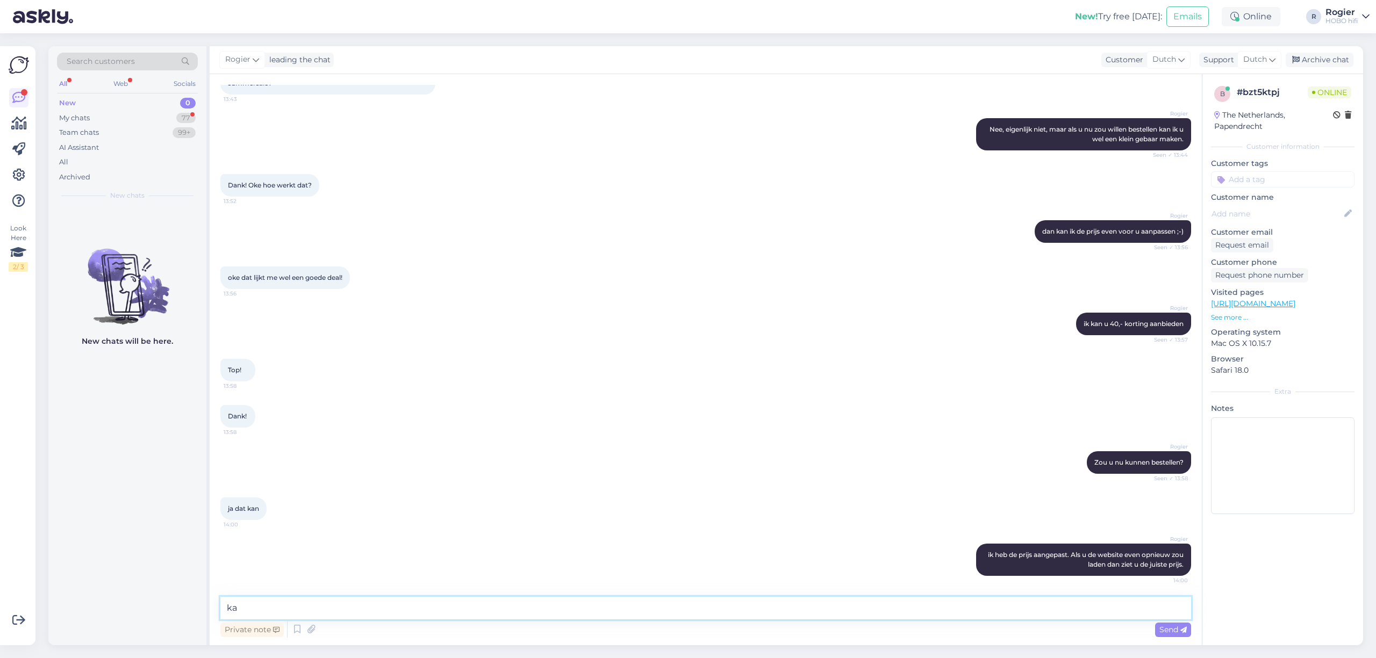
type textarea "k"
type textarea "alvast bedankt voor uw bestelling. Kan ik verder nog iets doen?"
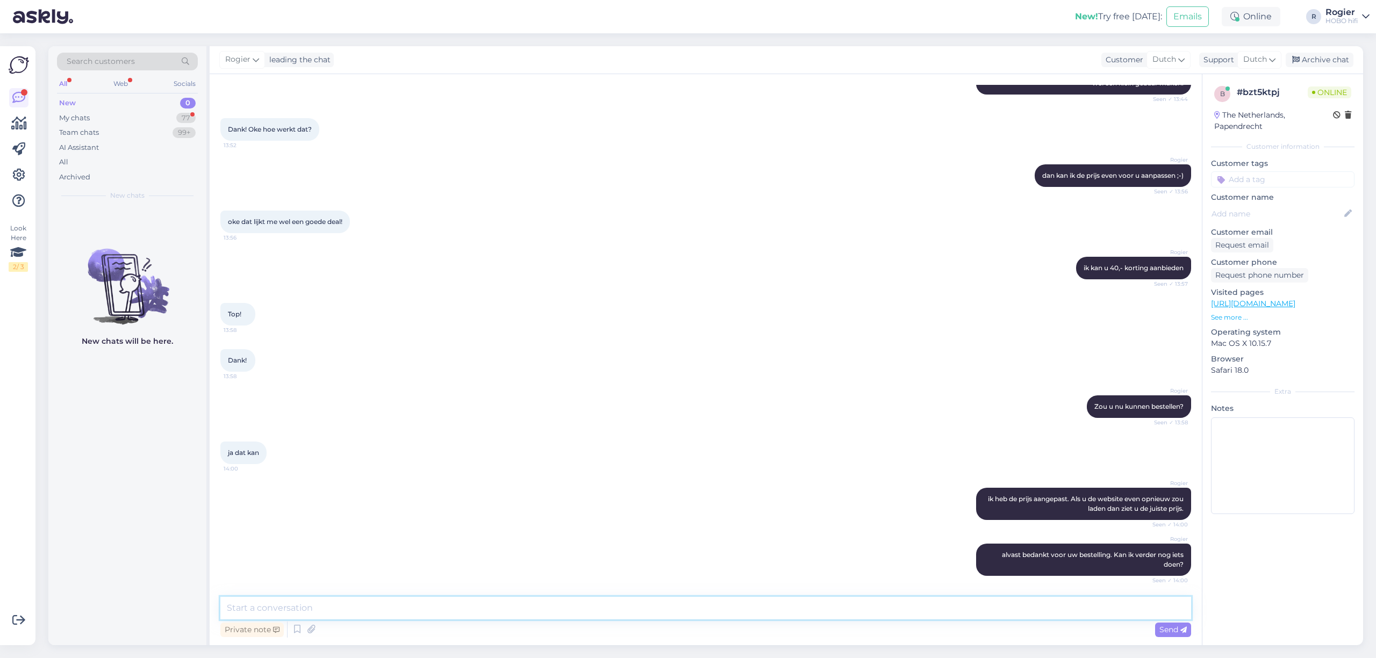
scroll to position [536, 0]
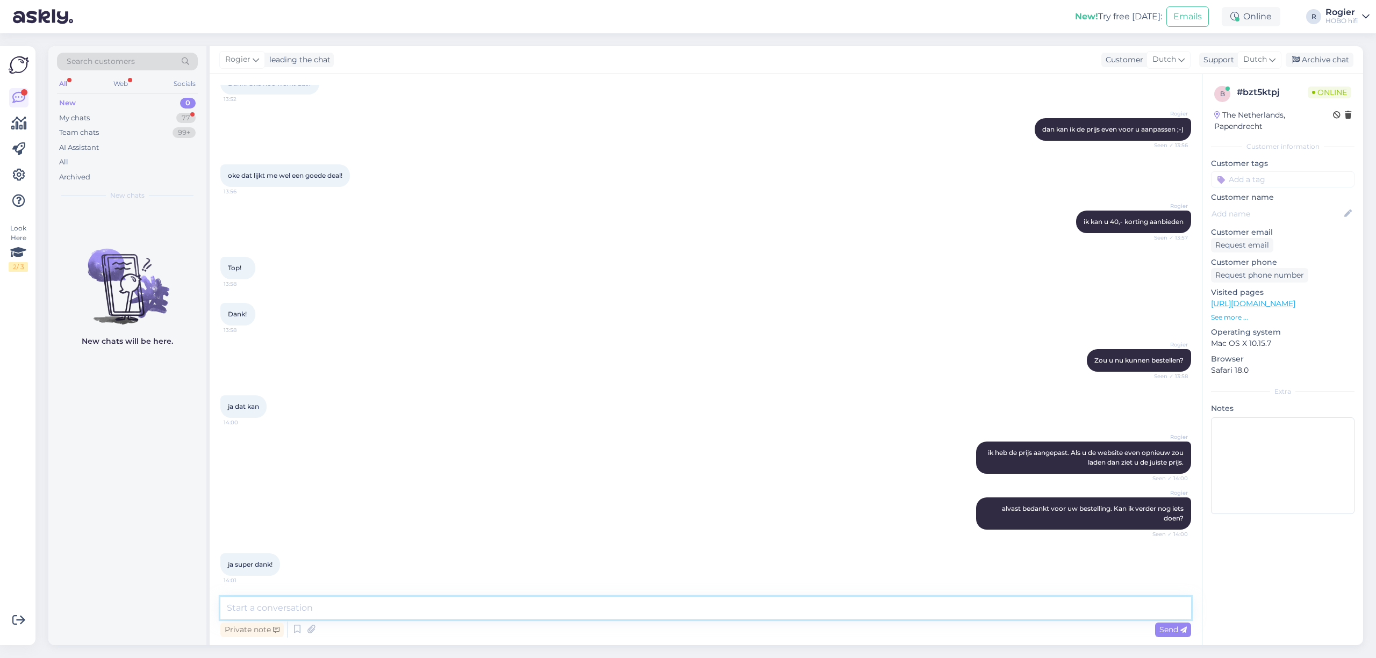
click at [474, 611] on textarea at bounding box center [705, 608] width 971 height 23
type textarea "Graag gedaan."
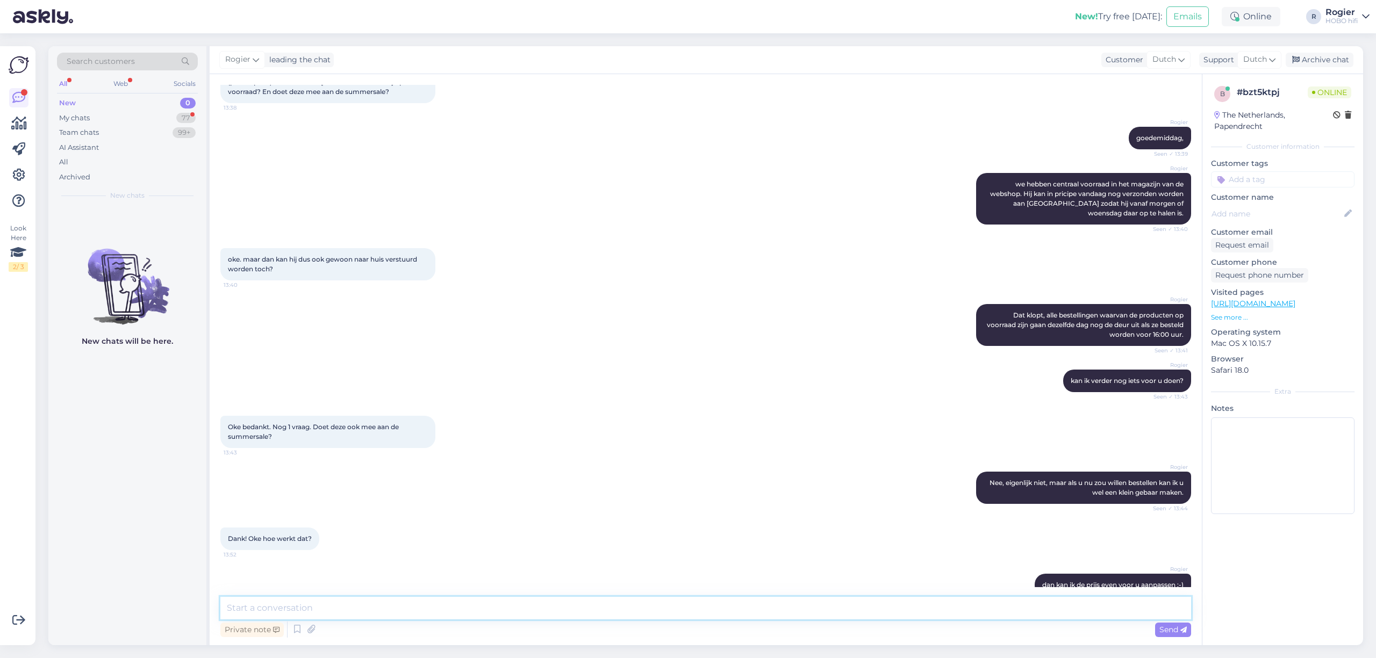
scroll to position [583, 0]
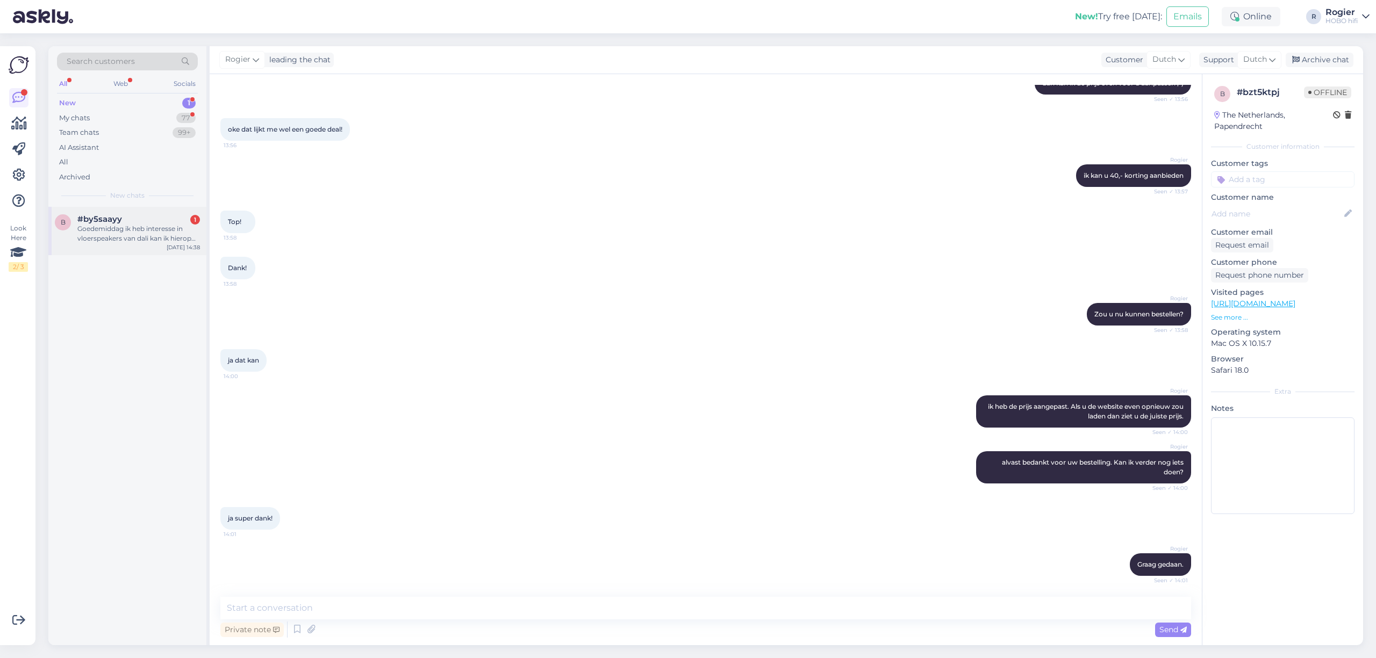
click at [138, 230] on div "Goedemiddag ik heb interesse in vloerspeakers van dali kan ik hierop hifiappara…" at bounding box center [138, 233] width 123 height 19
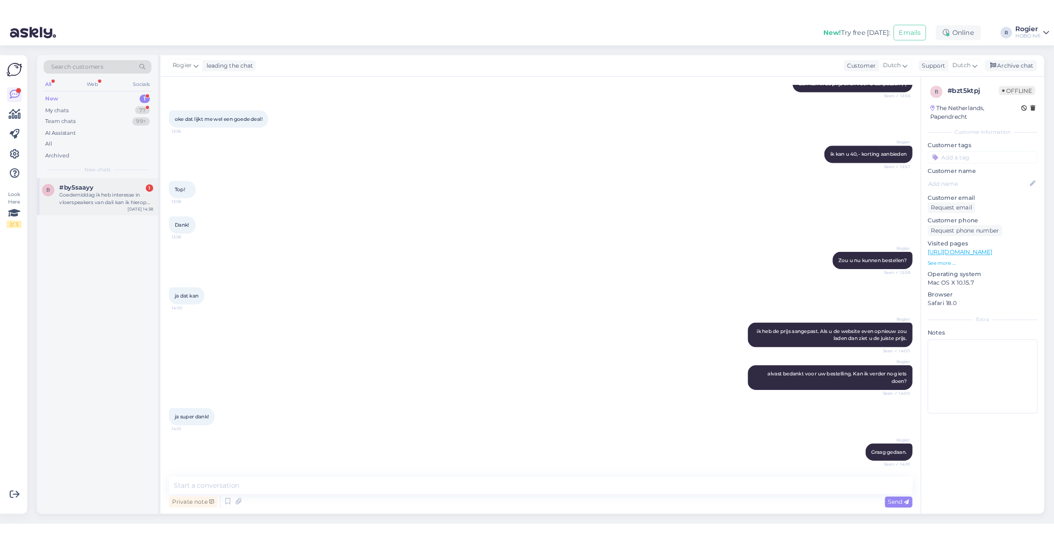
scroll to position [0, 0]
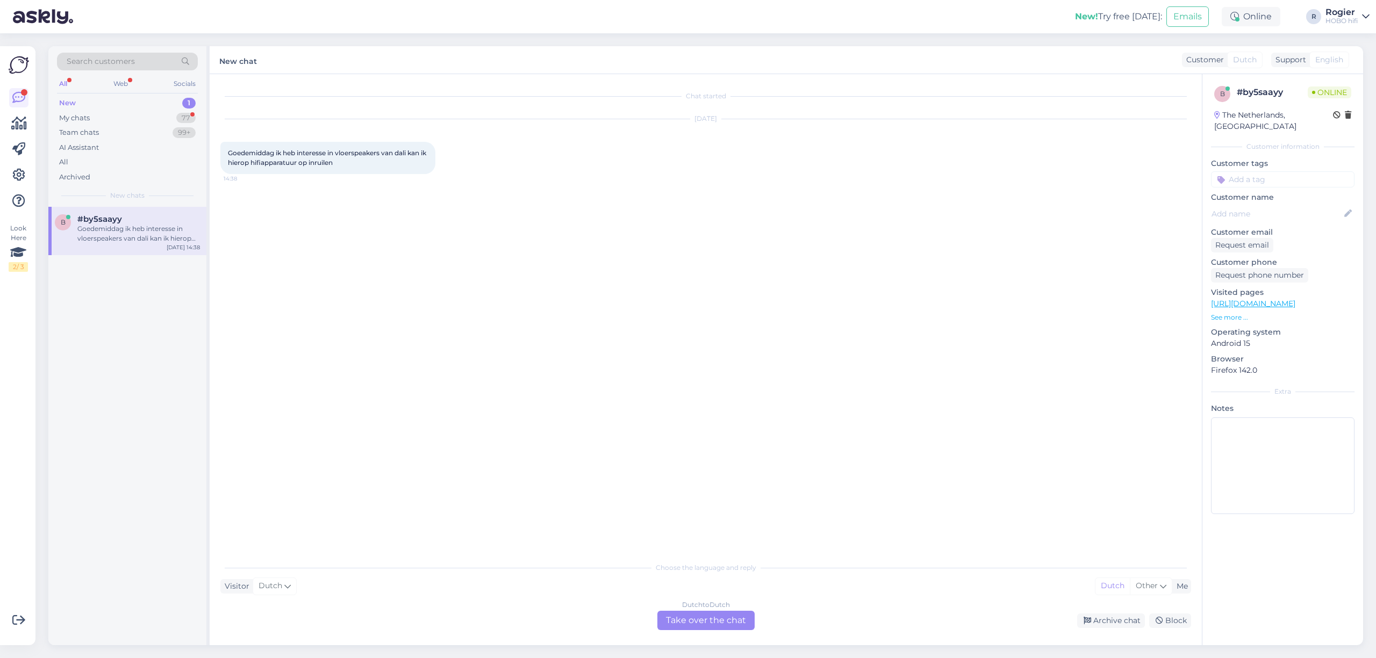
click at [702, 622] on div "Dutch to Dutch Take over the chat" at bounding box center [705, 620] width 97 height 19
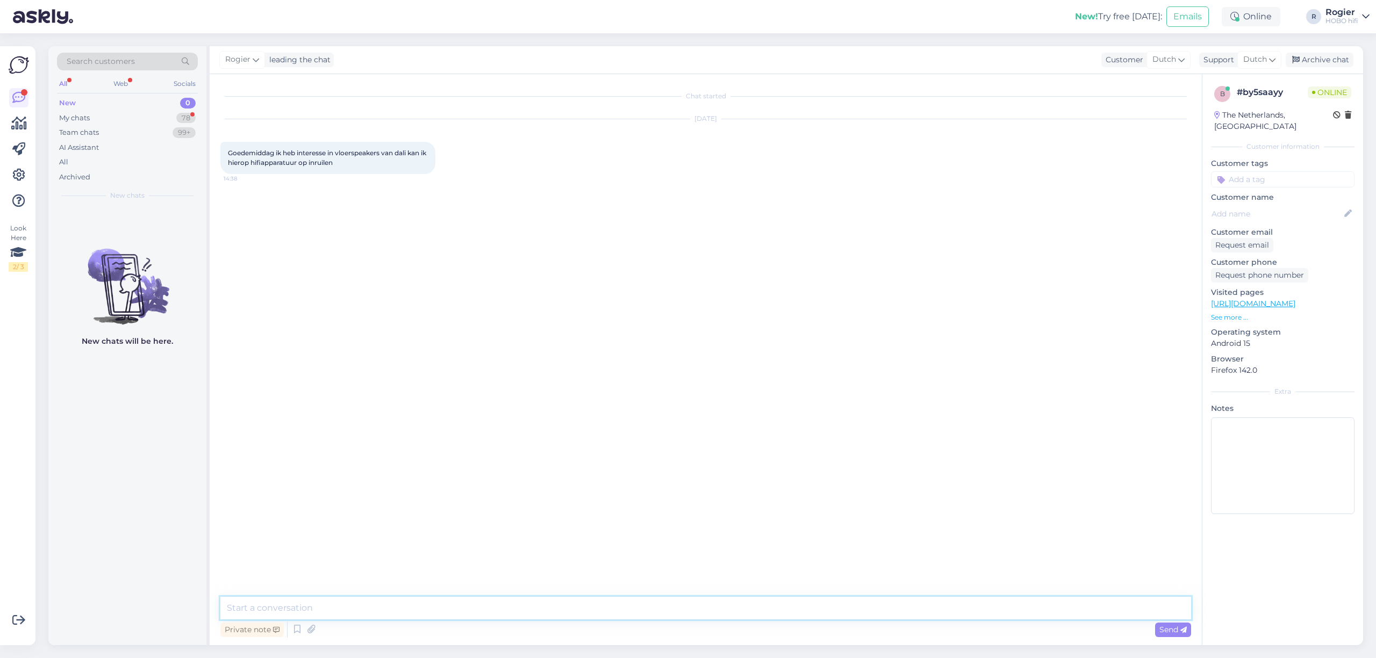
click at [305, 599] on textarea at bounding box center [705, 608] width 971 height 23
click at [256, 608] on textarea at bounding box center [705, 608] width 971 height 23
type textarea "wat zou u willen aanschaffen en wat wenst u in te [GEOGRAPHIC_DATA]?"
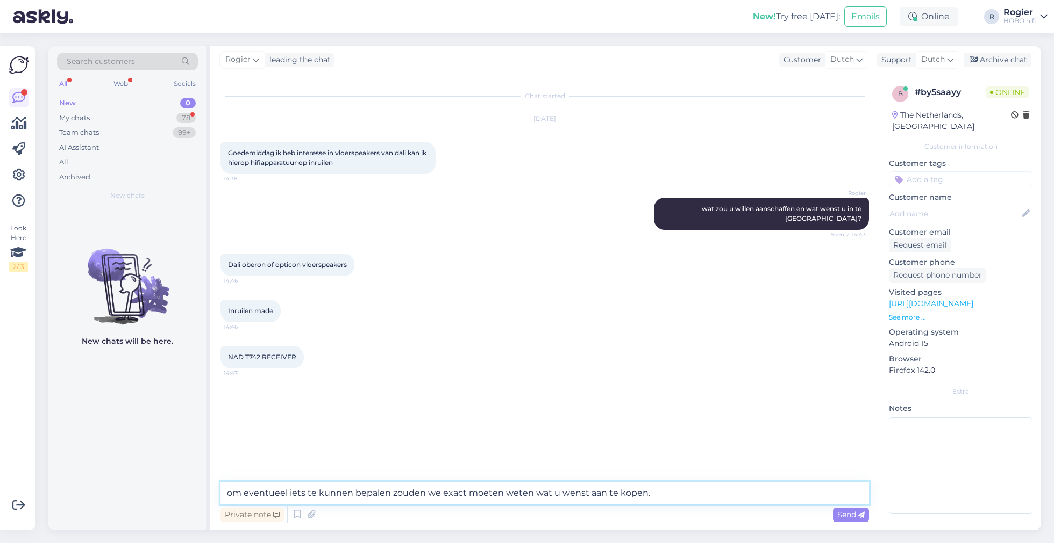
type textarea "om eventueel iets te kunnen bepalen zouden we exact moeten weten wat u wenst aa…"
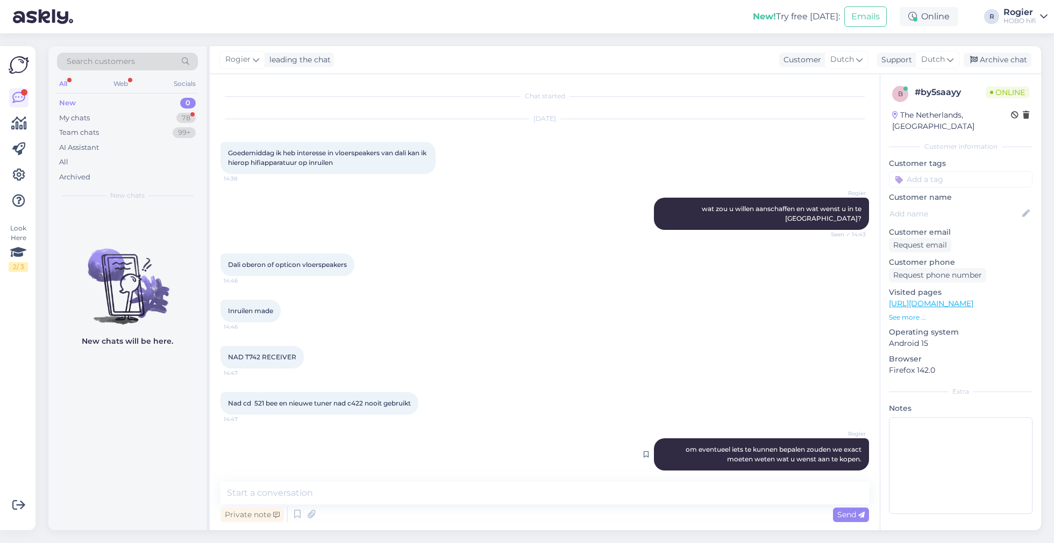
scroll to position [56, 0]
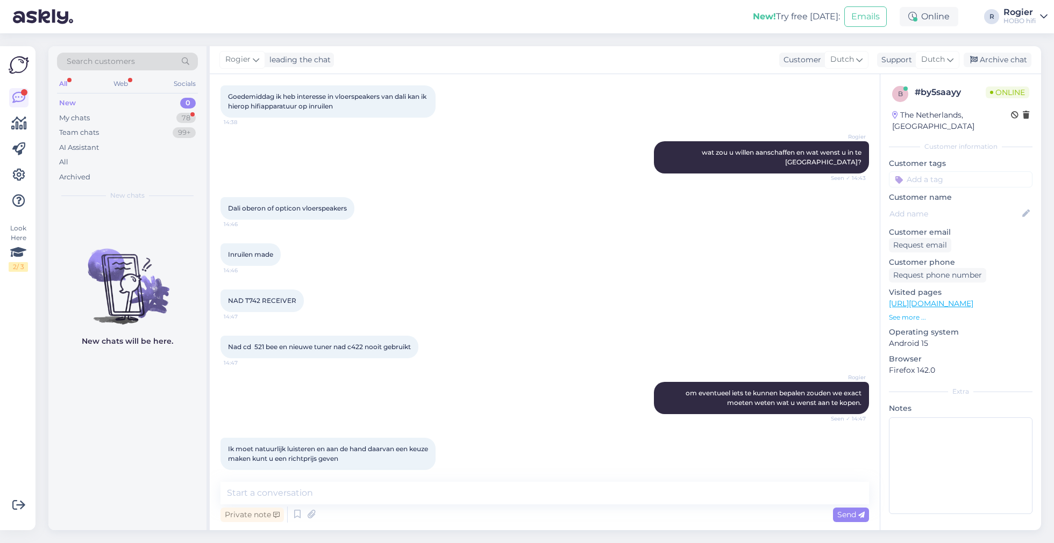
click at [584, 509] on div "Private note Send" at bounding box center [544, 515] width 648 height 20
click at [585, 496] on textarea at bounding box center [544, 493] width 648 height 23
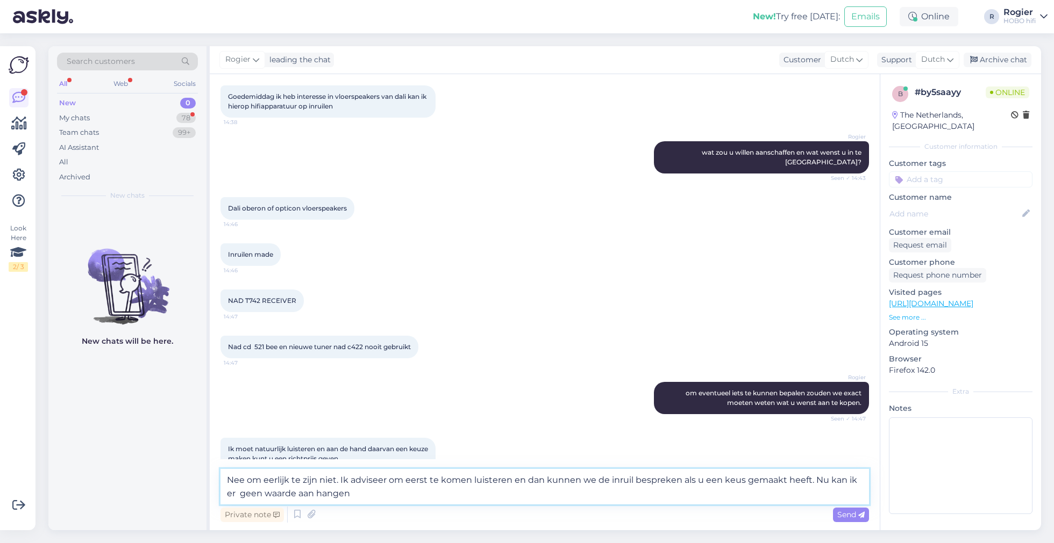
type textarea "Nee om eerlijk te zijn niet. Ik adviseer om eerst te komen luisteren en dan kun…"
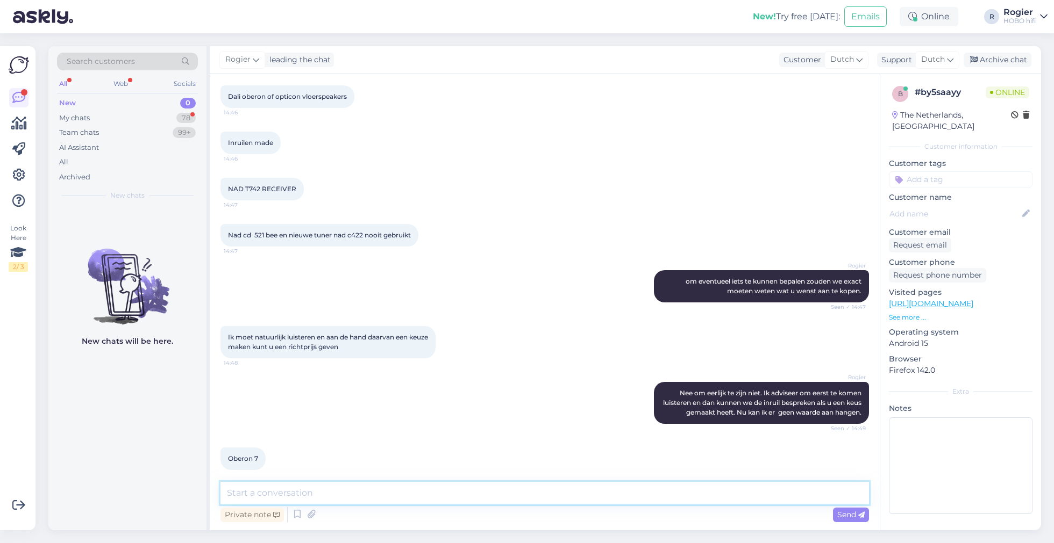
scroll to position [180, 0]
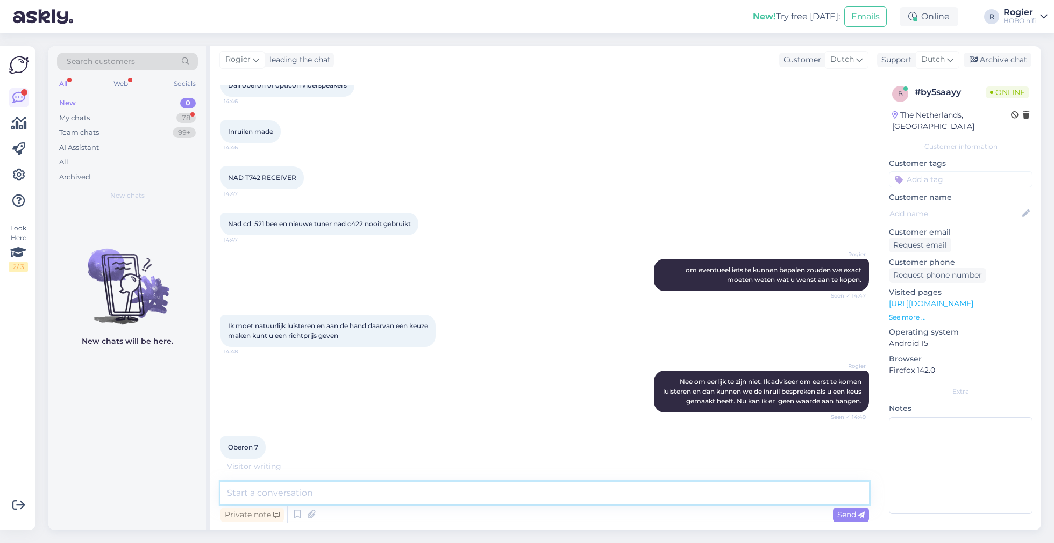
click at [306, 497] on textarea at bounding box center [544, 493] width 648 height 23
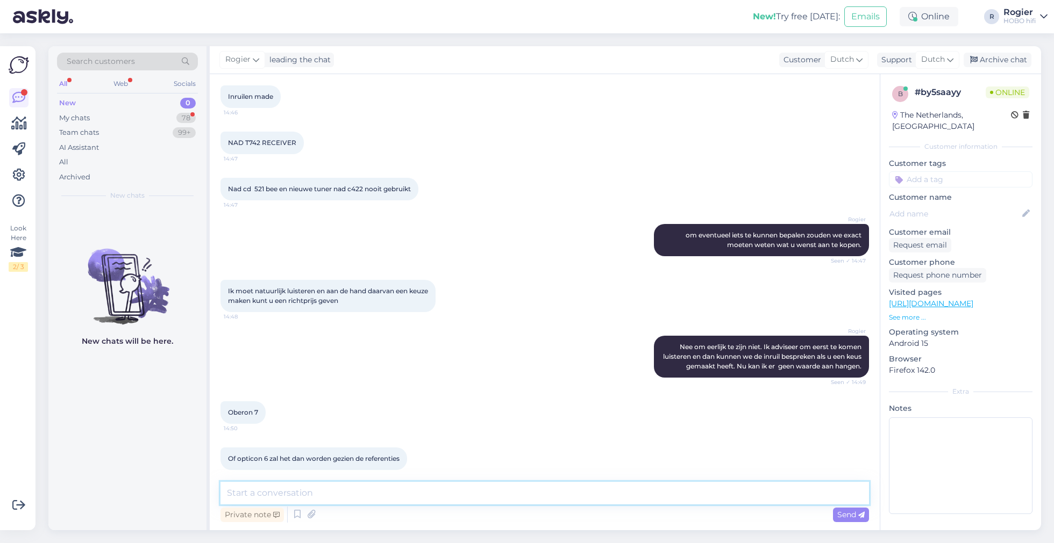
click at [455, 500] on textarea at bounding box center [544, 493] width 648 height 23
click at [521, 474] on div "Chat started [DATE] Goedemiddag ik heb interesse in vloerspeakers van dali kan …" at bounding box center [545, 302] width 670 height 456
click at [517, 490] on textarea "ik verwacht dat we u een inruil van" at bounding box center [544, 493] width 648 height 23
type textarea "ik verwacht dat we u een inruil van 150,- kunnen bieden."
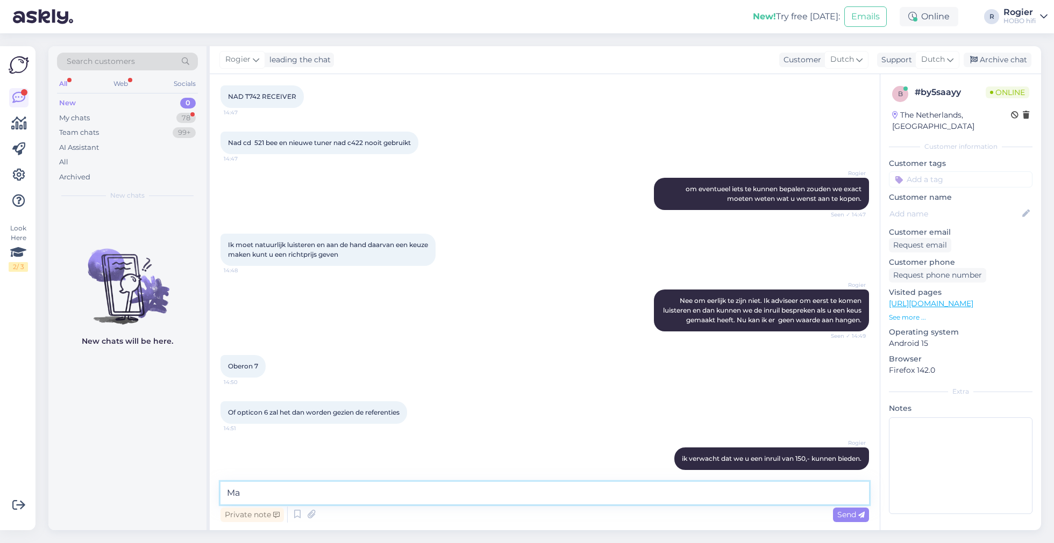
type textarea "M"
type textarea "Mits compleet en alles functioneert uiteraard. Kan ik verder nog iets voor u do…"
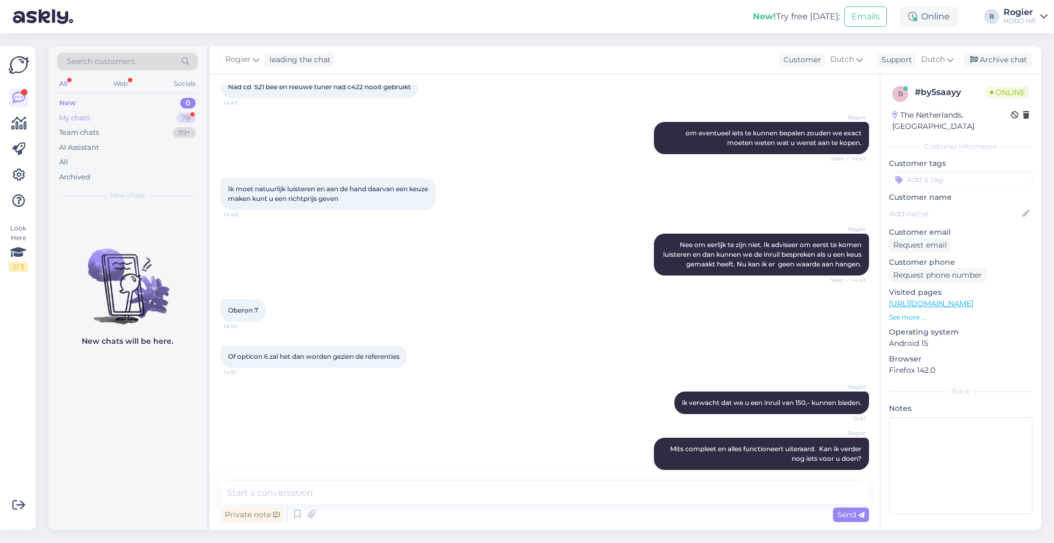
click at [127, 119] on div "My chats 78" at bounding box center [127, 118] width 141 height 15
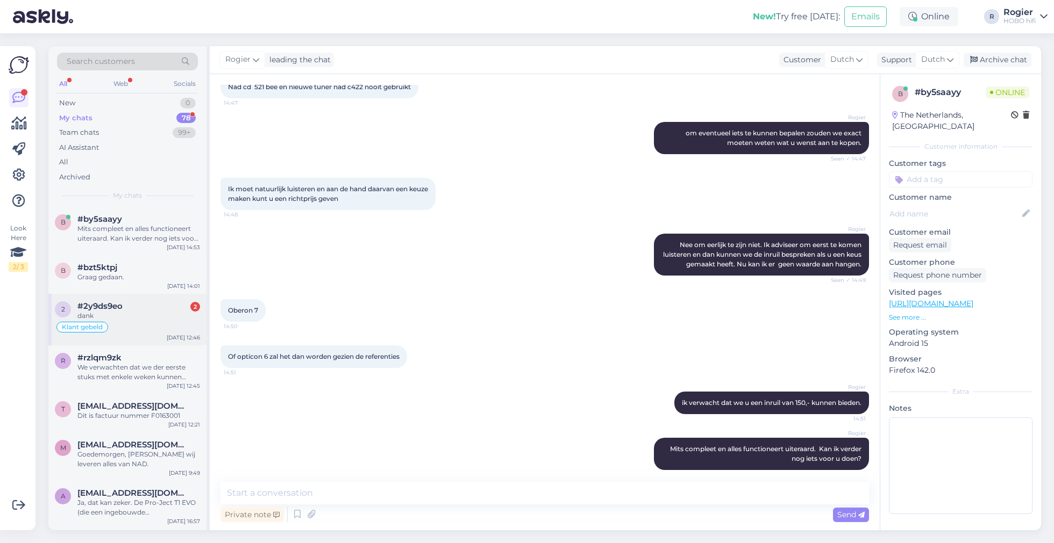
click at [149, 314] on div "dank" at bounding box center [138, 316] width 123 height 10
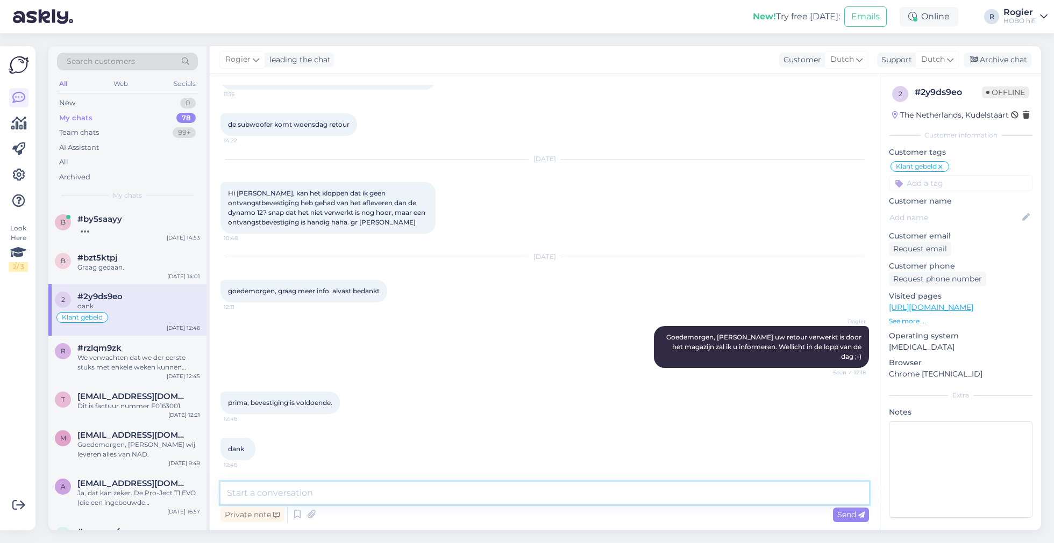
click at [394, 490] on textarea at bounding box center [544, 493] width 648 height 23
type textarea "ik heb hem gezien, hij is er ;-)"
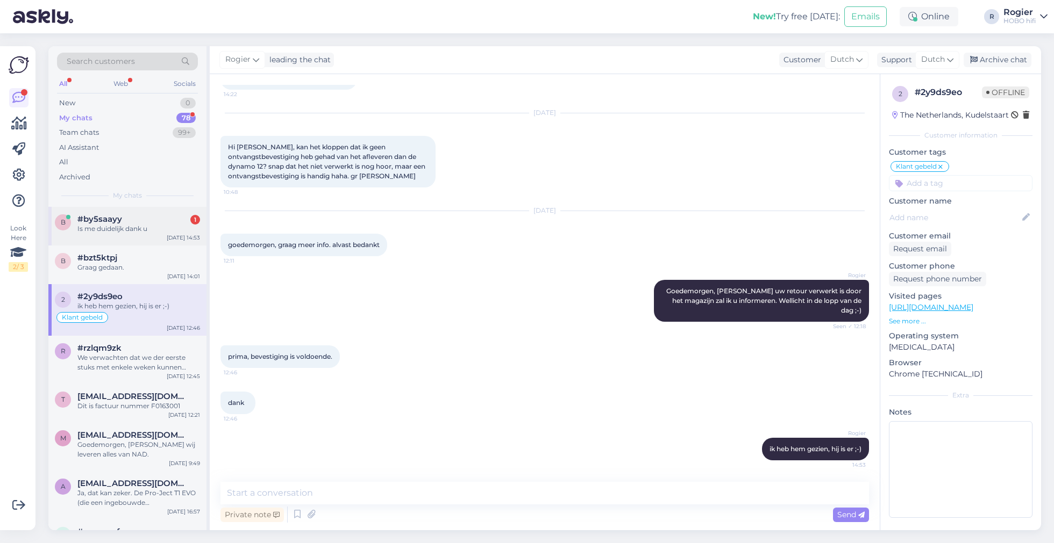
click at [141, 219] on div "#by5saayy 1" at bounding box center [138, 219] width 123 height 10
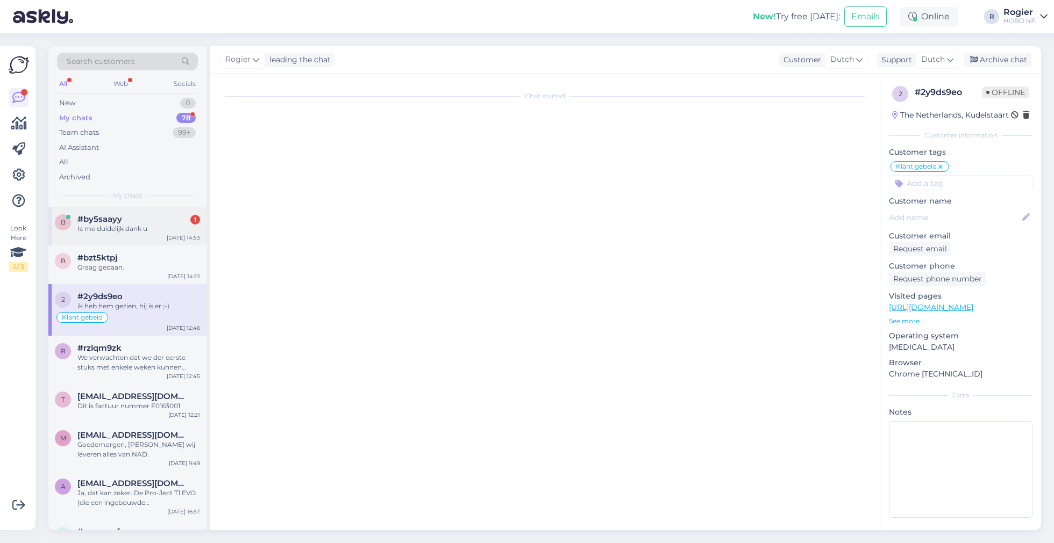
scroll to position [363, 0]
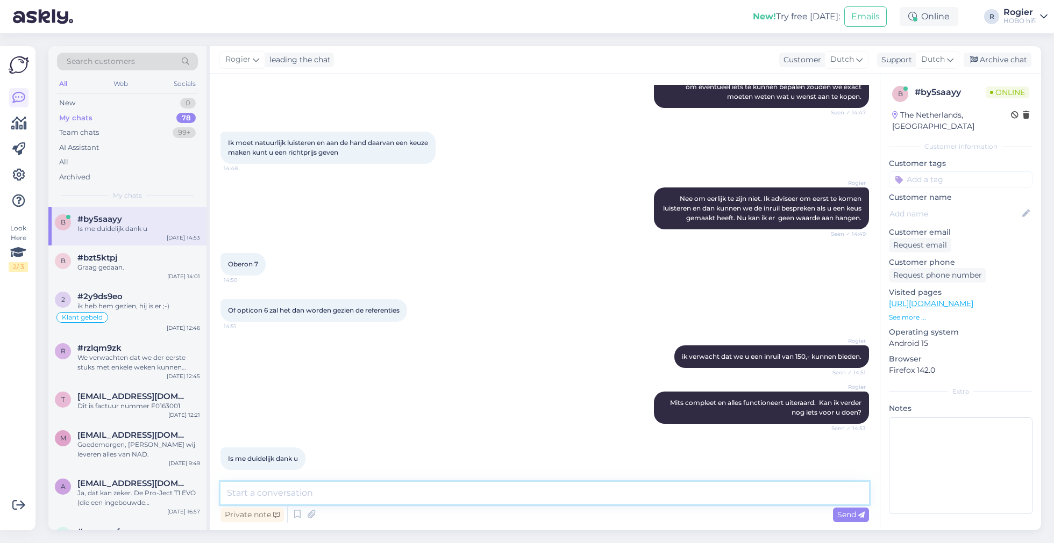
click at [385, 496] on textarea at bounding box center [544, 493] width 648 height 23
type textarea "g"
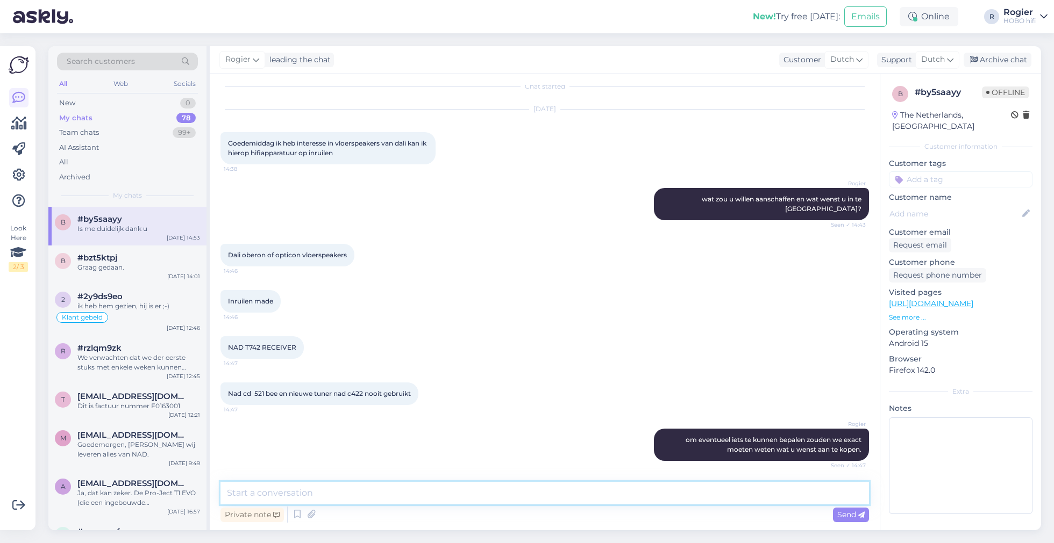
scroll to position [0, 0]
